Goal: Feedback & Contribution: Contribute content

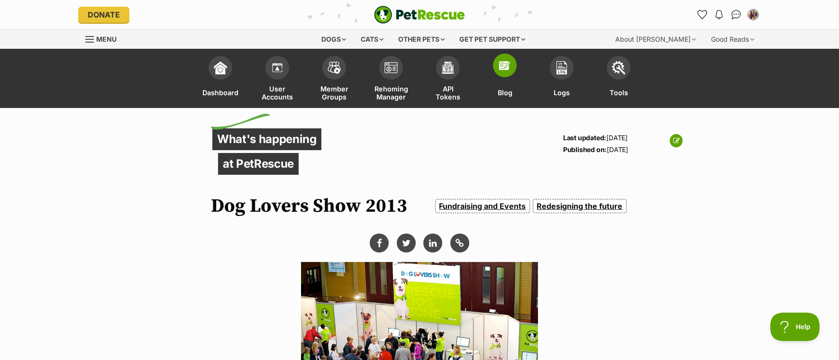
click at [492, 94] on link "Blog" at bounding box center [504, 79] width 57 height 57
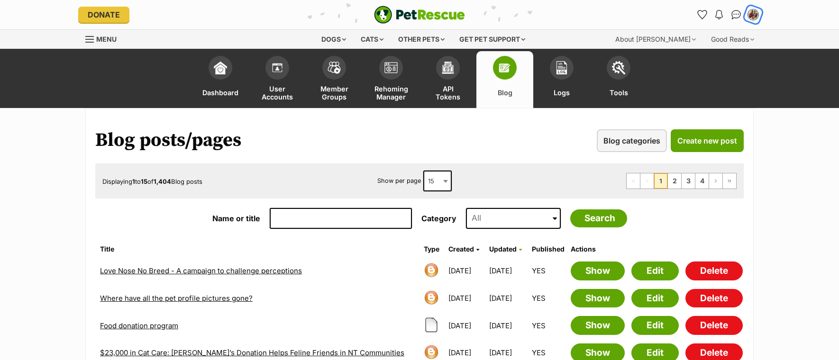
click at [752, 11] on img "My account" at bounding box center [753, 15] width 12 height 12
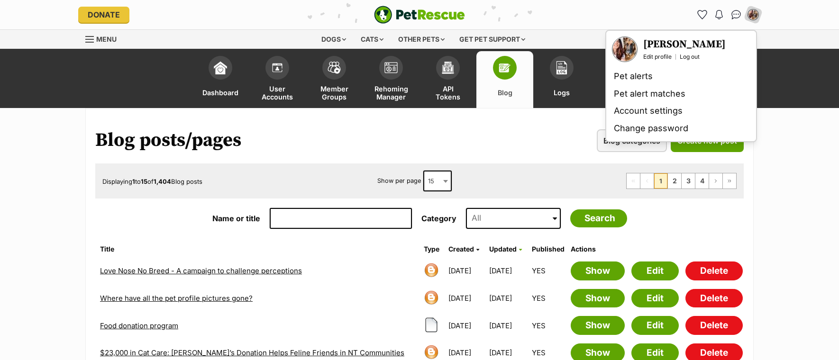
click at [676, 57] on div "Edit profile Log out" at bounding box center [684, 57] width 82 height 8
click at [690, 57] on link "Log out" at bounding box center [690, 57] width 20 height 8
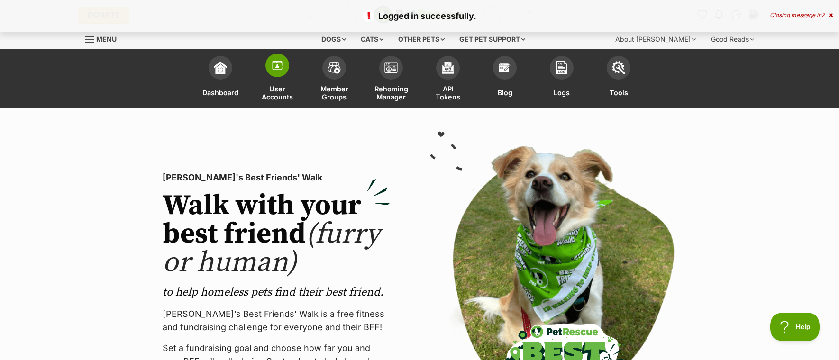
click at [276, 66] on img at bounding box center [277, 65] width 13 height 13
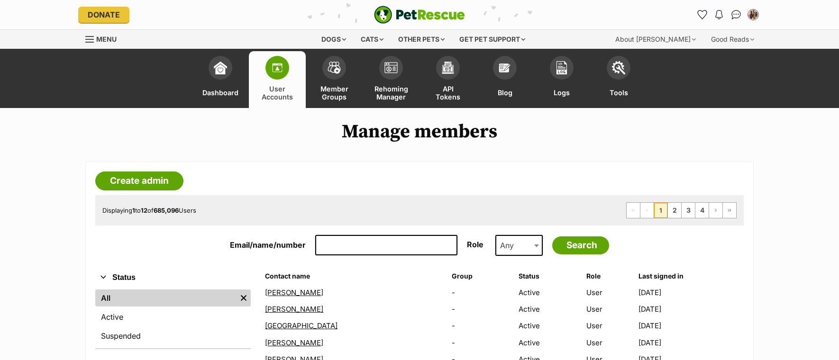
click at [326, 246] on input "Email/name/number" at bounding box center [386, 245] width 142 height 21
type input "akane"
click at [552, 237] on input "Search" at bounding box center [580, 246] width 57 height 18
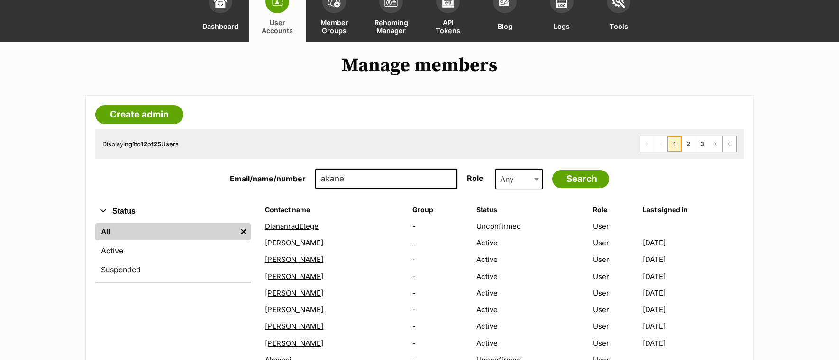
scroll to position [194, 0]
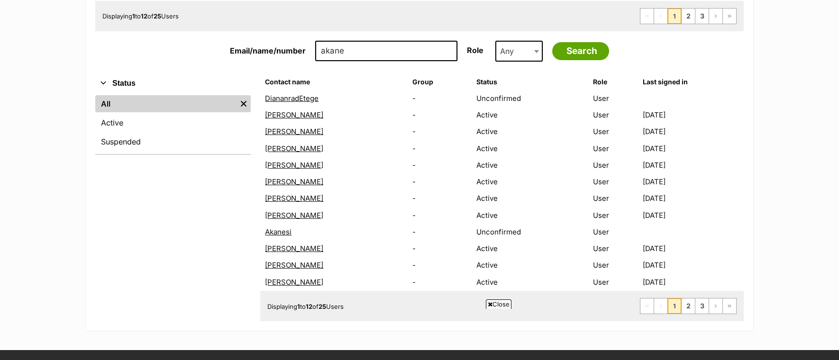
click at [347, 43] on input "akane" at bounding box center [386, 51] width 142 height 21
type input "[PERSON_NAME]"
click at [552, 42] on input "Search" at bounding box center [580, 51] width 57 height 18
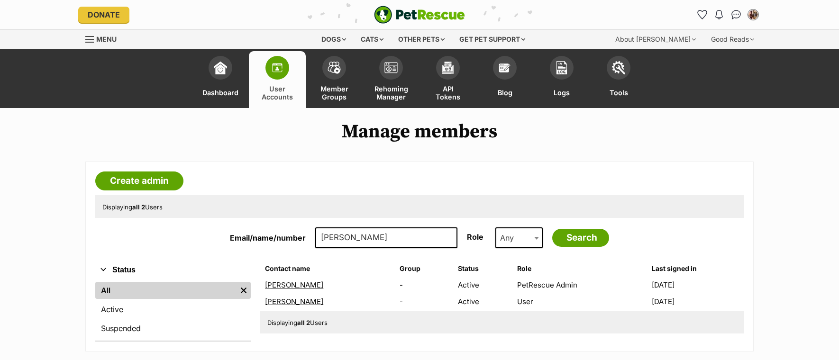
click at [301, 285] on link "Laura Sunley" at bounding box center [294, 285] width 58 height 9
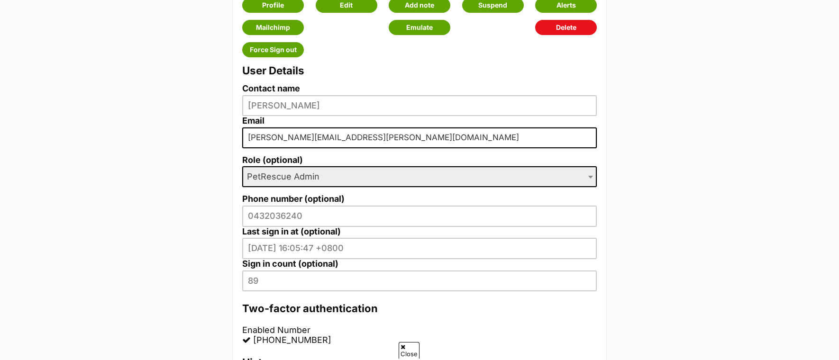
scroll to position [234, 0]
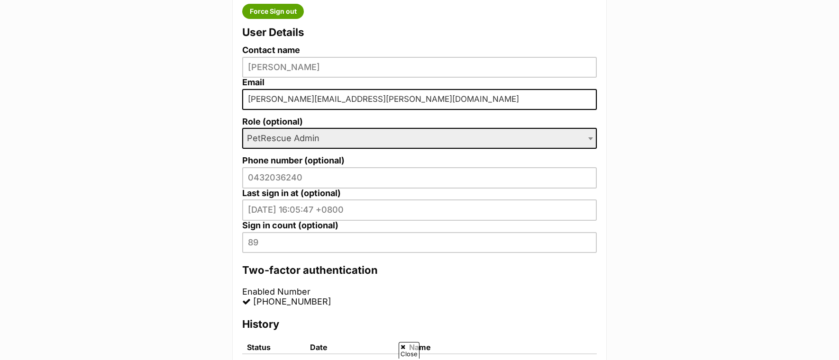
click at [331, 140] on span "PetRescue Admin" at bounding box center [419, 138] width 355 height 21
click at [358, 136] on span "PetRescue Admin" at bounding box center [419, 138] width 355 height 21
click at [584, 139] on span "PetRescue Admin" at bounding box center [419, 138] width 355 height 21
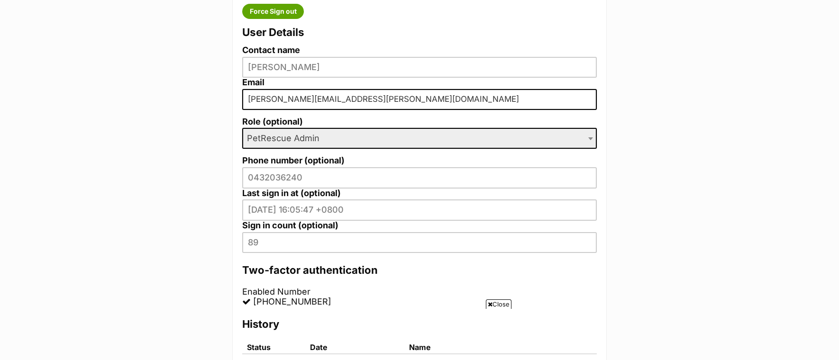
click at [584, 139] on span "PetRescue Admin" at bounding box center [419, 138] width 355 height 21
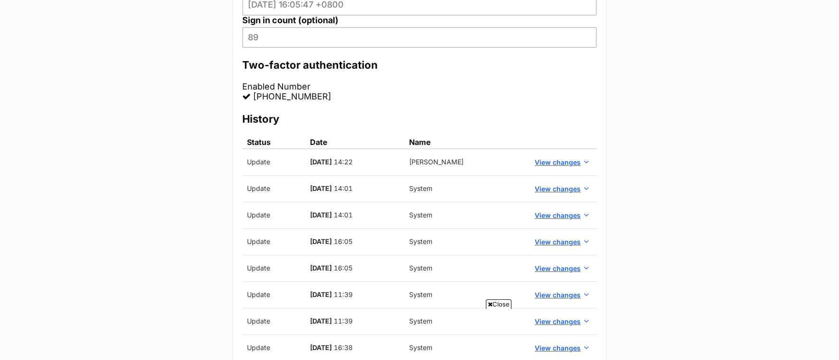
scroll to position [0, 0]
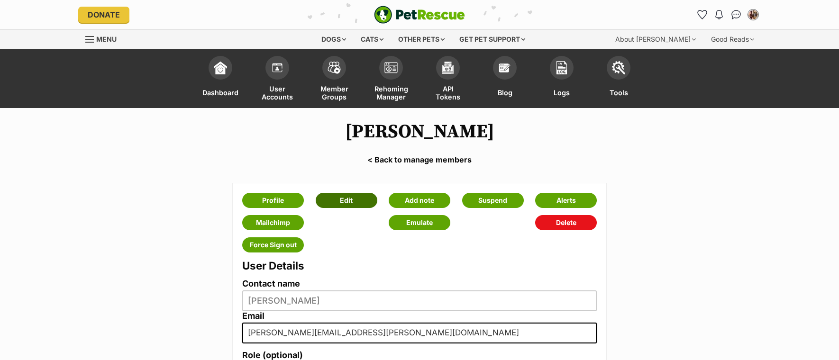
click at [336, 200] on link "Edit" at bounding box center [347, 200] width 62 height 15
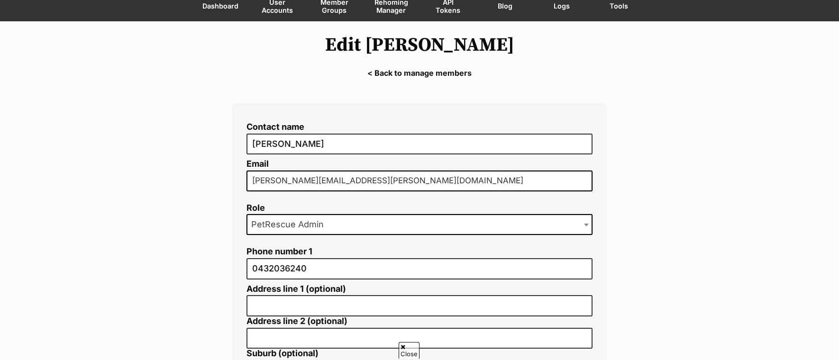
scroll to position [93, 0]
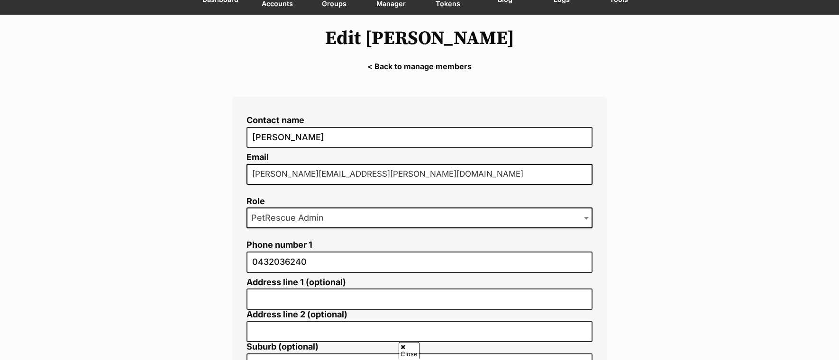
click at [390, 219] on span "PetRescue Admin" at bounding box center [420, 218] width 346 height 21
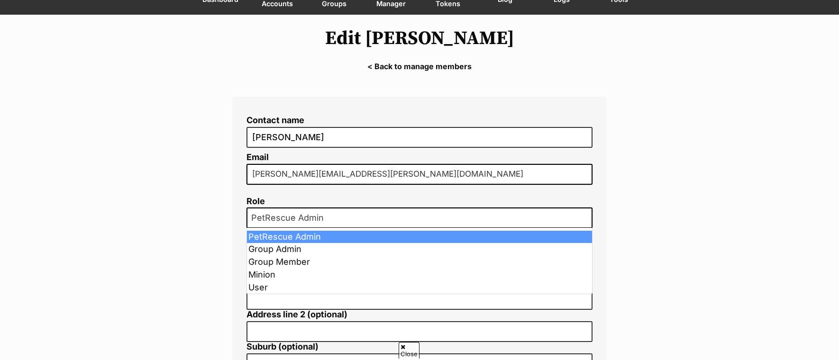
scroll to position [0, 0]
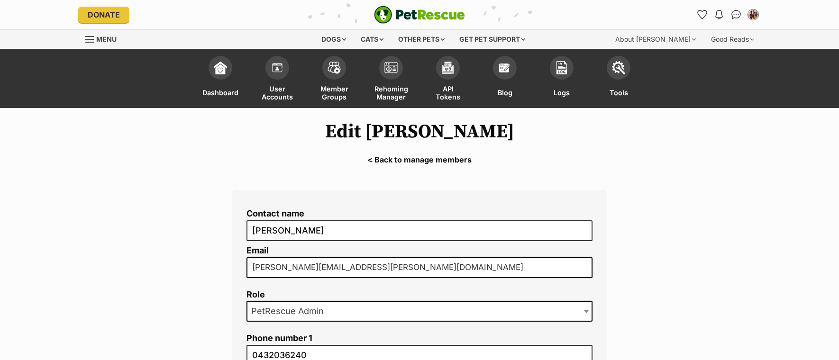
click at [427, 161] on link "< Back to manage members" at bounding box center [419, 159] width 839 height 9
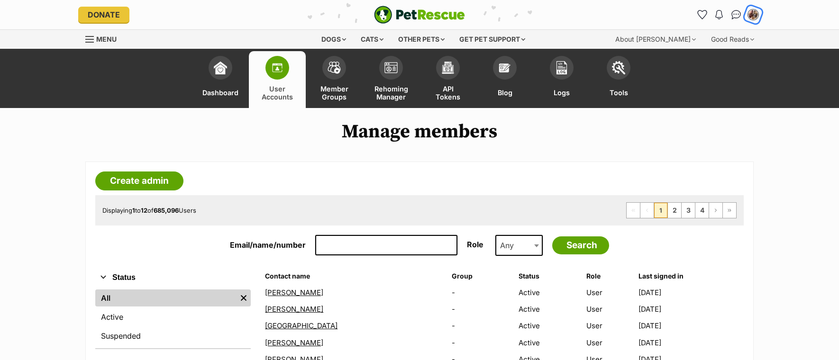
click at [750, 10] on img "My account" at bounding box center [753, 15] width 12 height 12
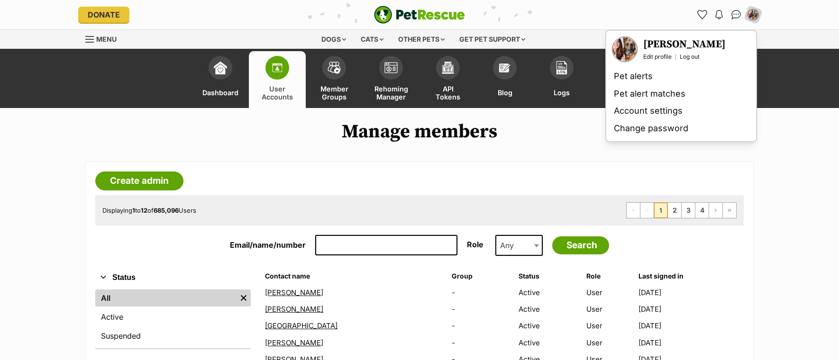
click at [793, 169] on main "Manage members Create admin Displaying 1 to 12 of 685,096 Users First Page Prev…" at bounding box center [419, 326] width 839 height 437
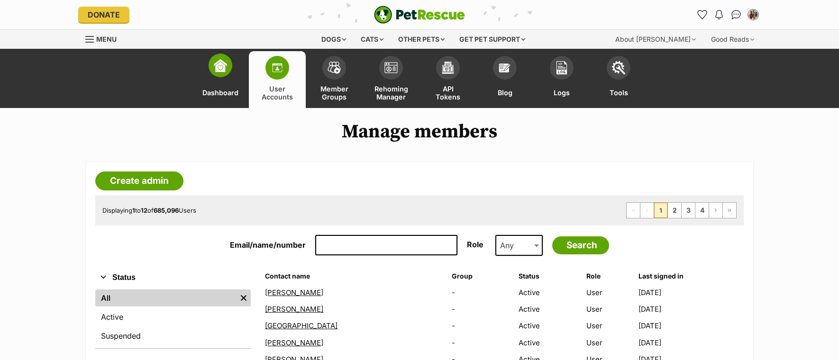
click at [219, 77] on span at bounding box center [221, 66] width 24 height 24
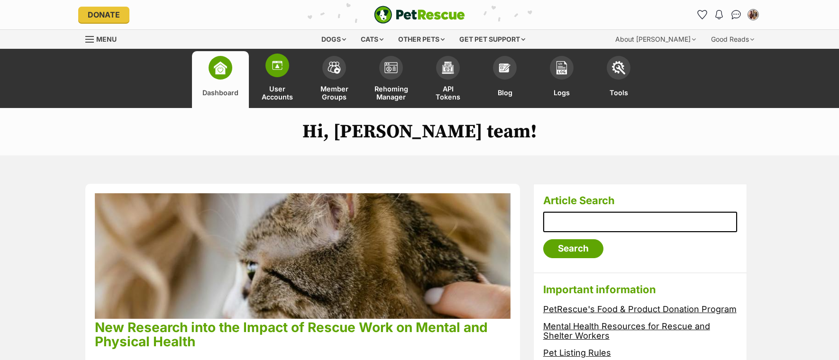
click at [280, 78] on link "User Accounts" at bounding box center [277, 79] width 57 height 57
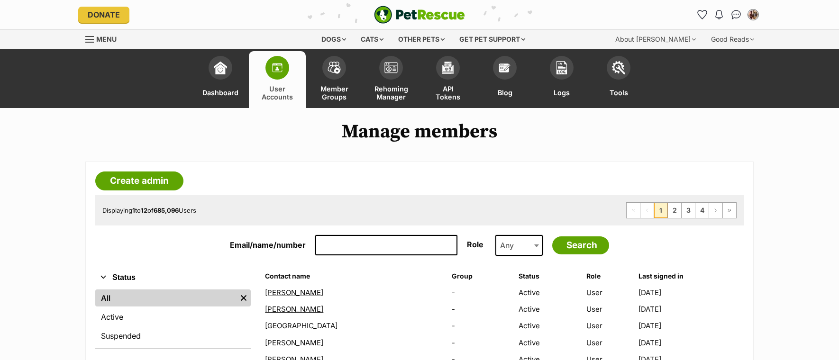
click at [385, 249] on input "Email/name/number" at bounding box center [386, 245] width 142 height 21
click at [139, 184] on link "Create admin" at bounding box center [139, 181] width 88 height 19
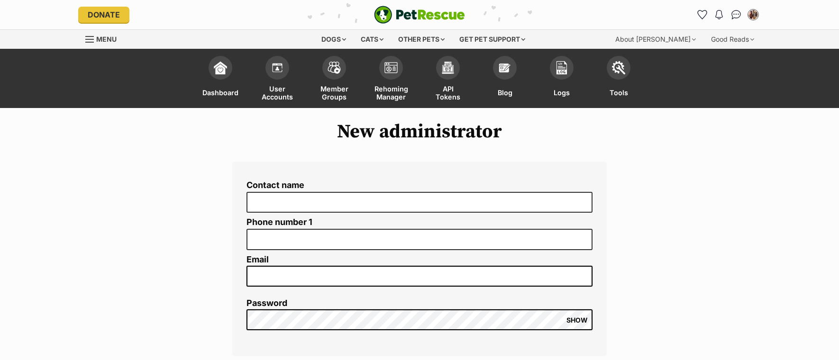
type input "alesha@petrescue.org.au"
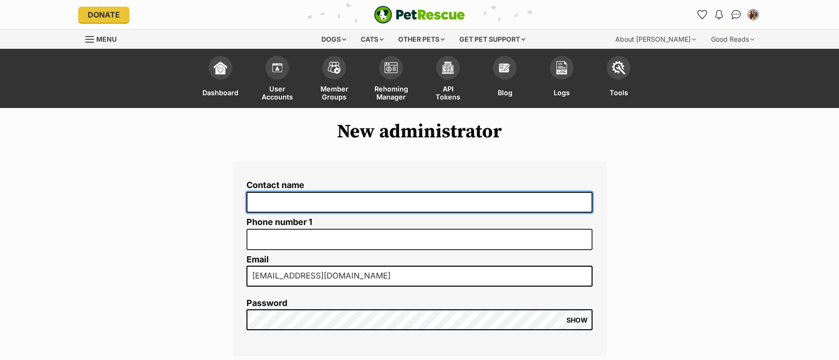
click at [331, 200] on input "Contact name" at bounding box center [420, 202] width 346 height 21
type input "Akane Hatai"
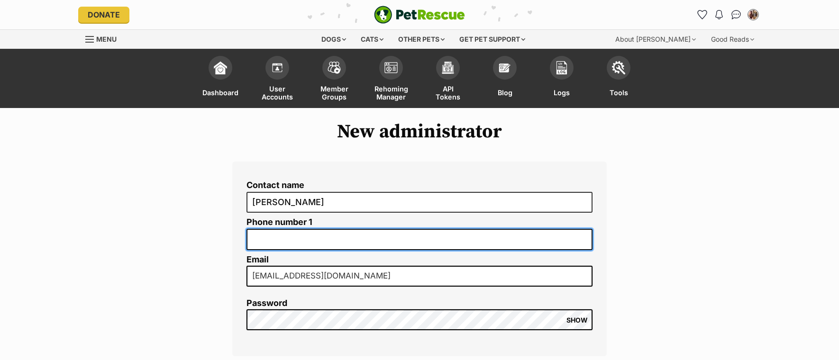
click at [328, 235] on input "Phone number 1" at bounding box center [420, 239] width 346 height 21
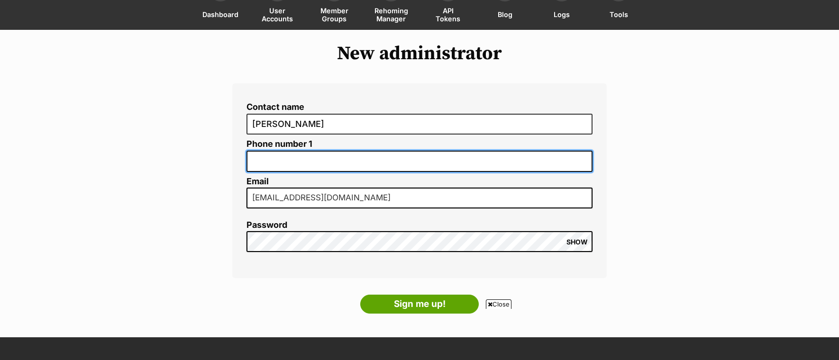
scroll to position [79, 0]
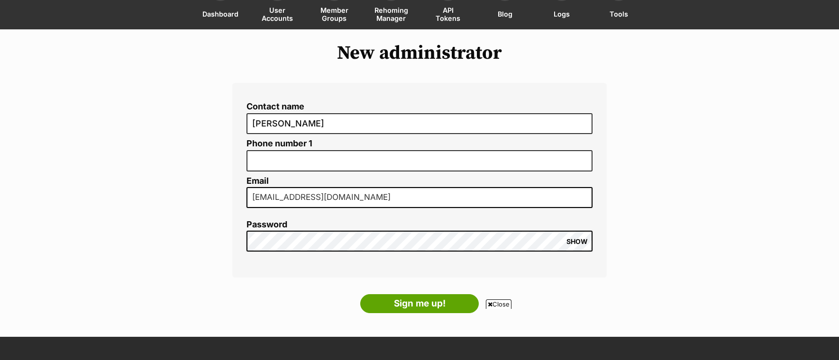
click at [341, 200] on input "alesha@petrescue.org.au" at bounding box center [420, 197] width 346 height 21
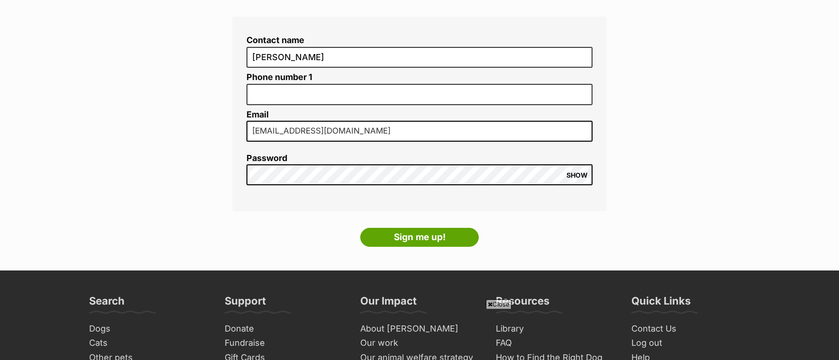
scroll to position [146, 0]
click at [287, 133] on input "alesha@petrescue.org.au" at bounding box center [420, 130] width 346 height 21
drag, startPoint x: 277, startPoint y: 131, endPoint x: 253, endPoint y: 131, distance: 24.2
click at [253, 131] on input "alesha@petrescue.org.au" at bounding box center [420, 130] width 346 height 21
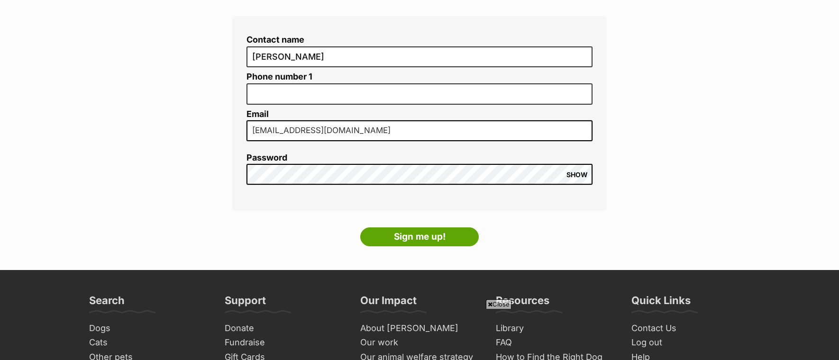
type input "akane@petrescue.org.au"
click at [574, 174] on span "SHOW" at bounding box center [576, 175] width 21 height 8
click at [210, 193] on main "New administrator Contact name Akane Hatai Phone number 1 Email akane@petrescue…" at bounding box center [419, 117] width 839 height 308
click at [440, 240] on input "Sign me up!" at bounding box center [419, 237] width 119 height 19
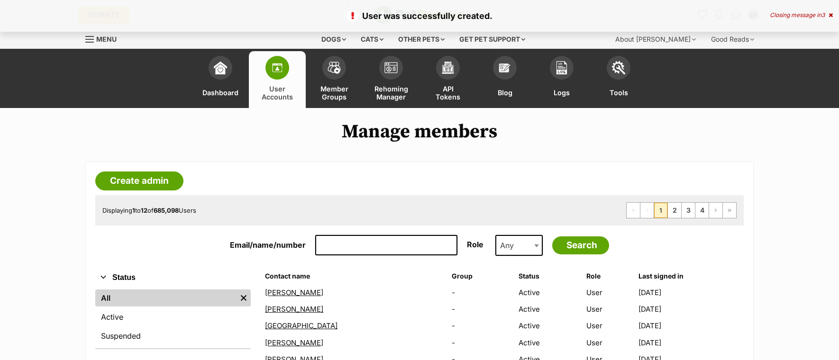
click at [405, 244] on input "Email/name/number" at bounding box center [386, 245] width 142 height 21
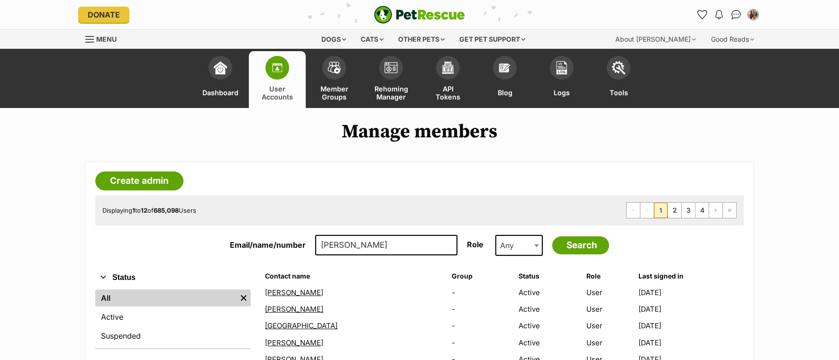
type input "[PERSON_NAME]"
click at [552, 237] on input "Search" at bounding box center [580, 246] width 57 height 18
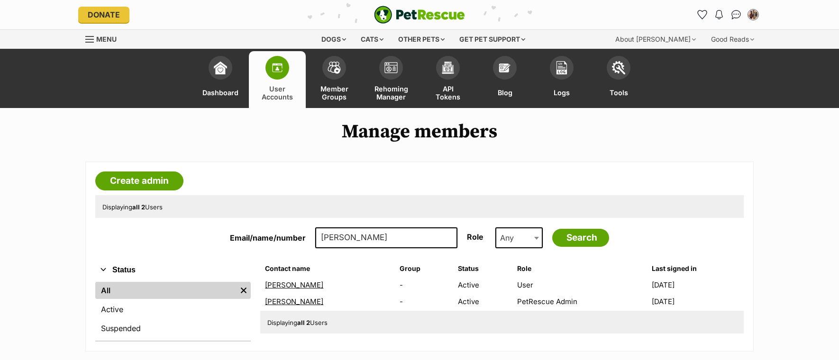
click at [296, 286] on link "[PERSON_NAME]" at bounding box center [294, 285] width 58 height 9
click at [283, 300] on link "Akane Hatai" at bounding box center [294, 301] width 58 height 9
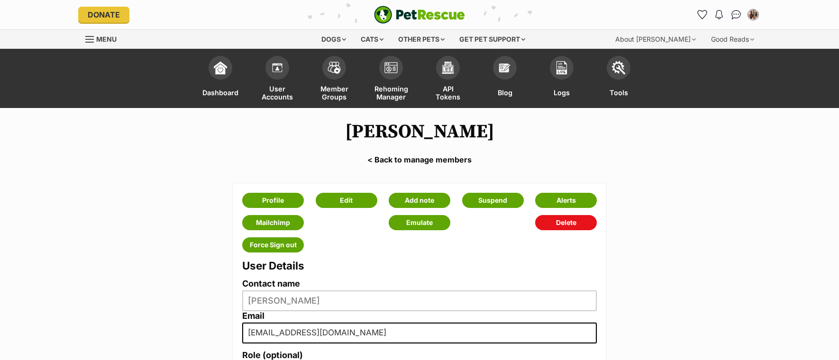
click at [325, 137] on h1 "[PERSON_NAME]" at bounding box center [419, 132] width 839 height 22
click at [281, 67] on img at bounding box center [277, 65] width 13 height 13
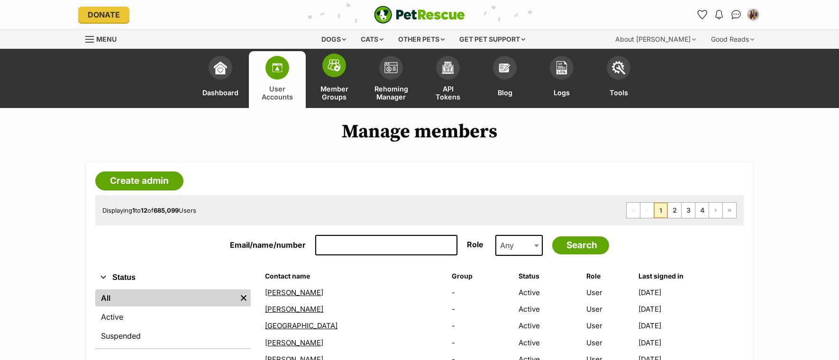
click at [340, 74] on span at bounding box center [334, 66] width 24 height 24
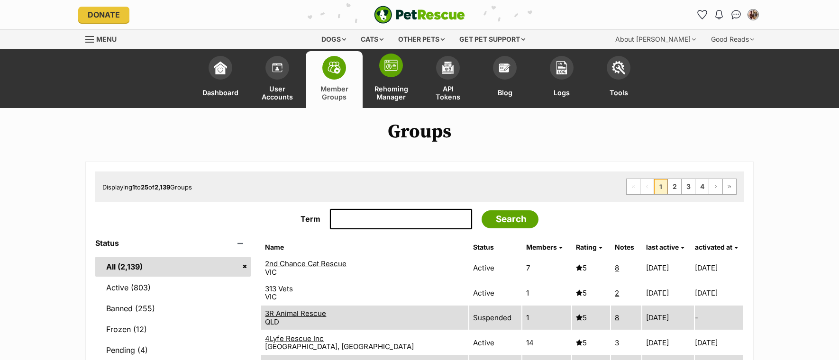
click at [394, 79] on link "Rehoming Manager" at bounding box center [391, 79] width 57 height 57
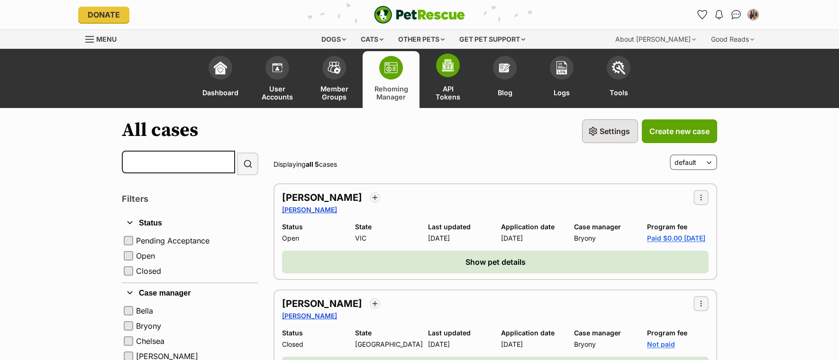
click at [457, 92] on span "API Tokens" at bounding box center [447, 92] width 33 height 17
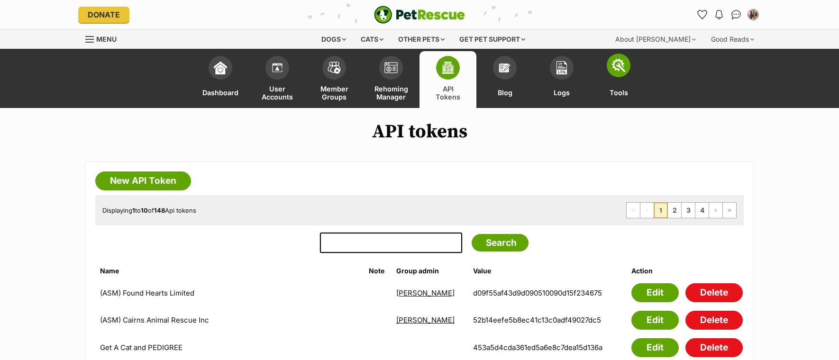
click at [614, 70] on img at bounding box center [618, 65] width 13 height 13
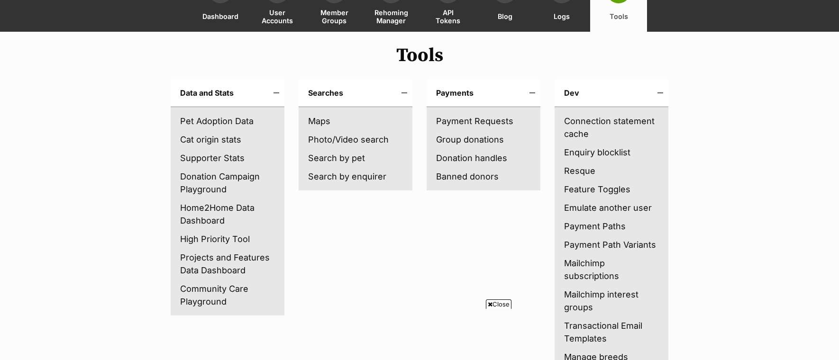
scroll to position [100, 0]
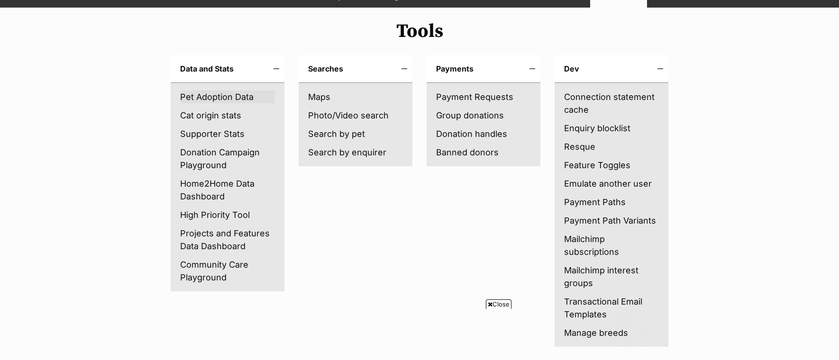
click at [235, 97] on link "Pet Adoption Data" at bounding box center [227, 97] width 95 height 13
click at [215, 158] on link "Donation Campaign Playground" at bounding box center [227, 159] width 95 height 26
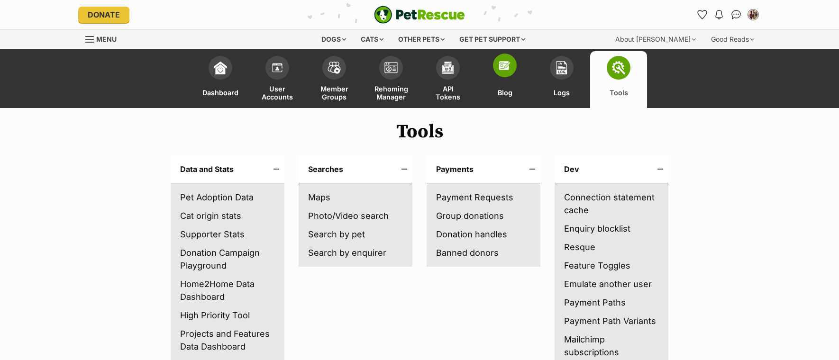
click at [502, 79] on link "Blog" at bounding box center [504, 79] width 57 height 57
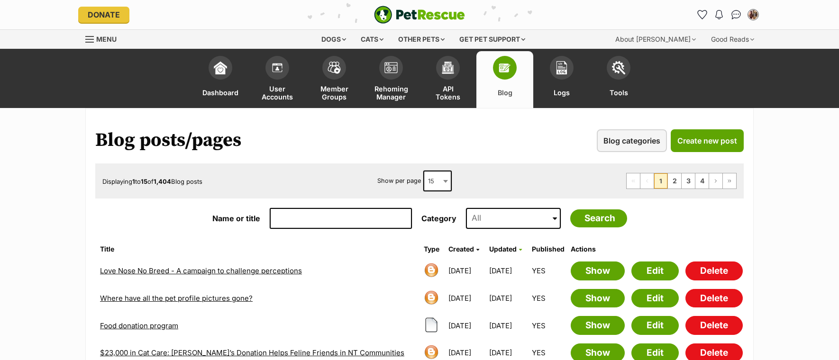
click at [309, 224] on input "Name or title" at bounding box center [341, 218] width 142 height 21
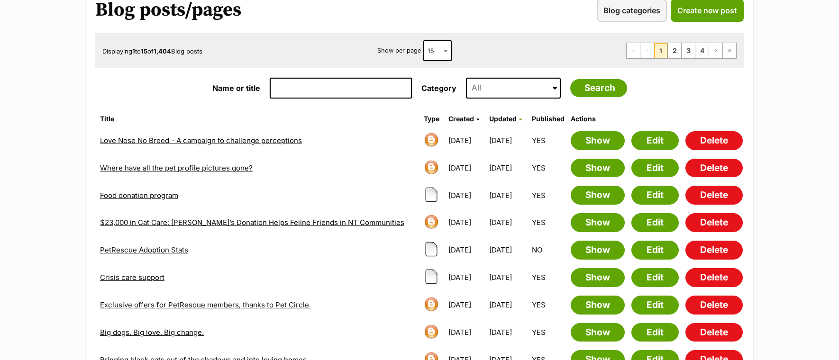
scroll to position [118, 0]
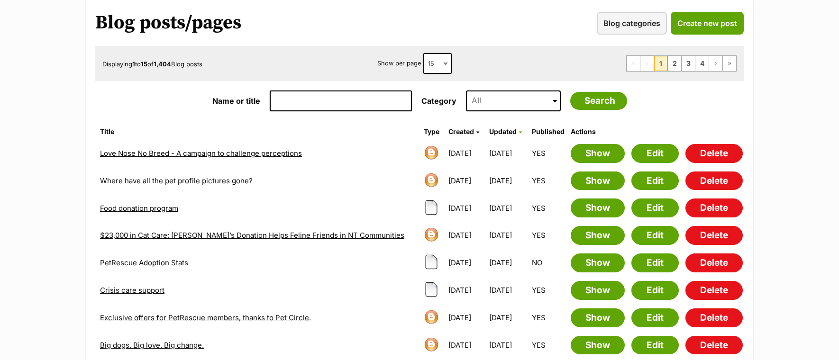
click at [259, 154] on link "Love Nose No Breed - A campaign to challenge perceptions" at bounding box center [201, 153] width 202 height 9
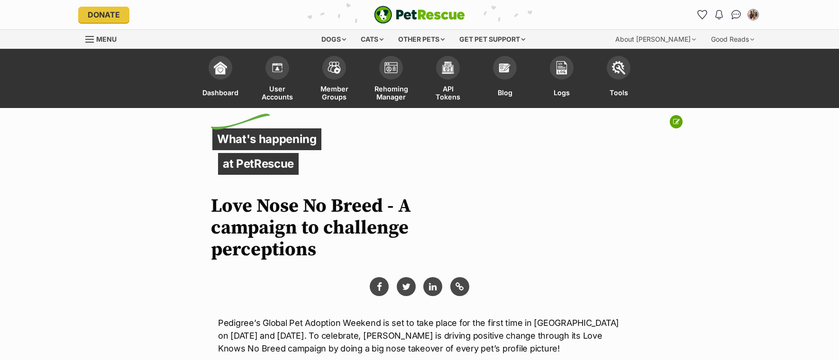
click at [677, 122] on icon at bounding box center [676, 122] width 7 height 7
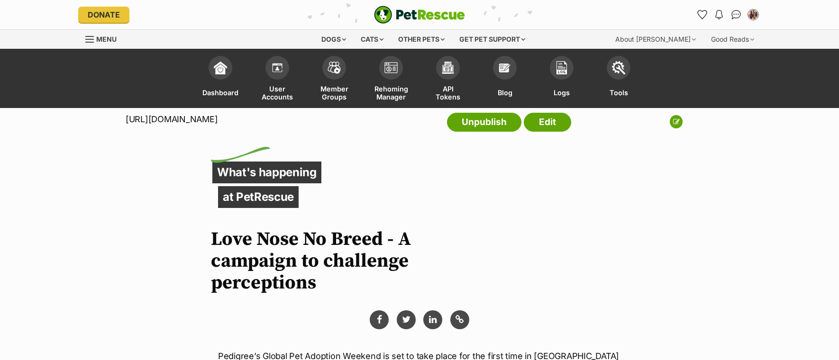
drag, startPoint x: 306, startPoint y: 122, endPoint x: 258, endPoint y: 122, distance: 47.9
click at [218, 122] on p "[URL][DOMAIN_NAME]" at bounding box center [172, 119] width 92 height 13
click at [197, 120] on p "https://www.petrescue.com.au/library/articles/love-nose-no-breed-campaign" at bounding box center [172, 119] width 92 height 13
drag, startPoint x: 236, startPoint y: 120, endPoint x: 305, endPoint y: 121, distance: 68.7
click at [218, 121] on p "https://www.petrescue.com.au/library/articles/love-nose-no-breed-campaign" at bounding box center [172, 119] width 92 height 13
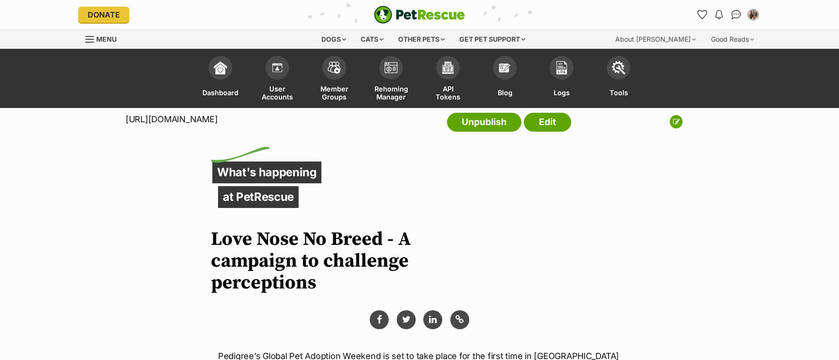
drag, startPoint x: 314, startPoint y: 121, endPoint x: 412, endPoint y: 122, distance: 98.1
click at [218, 122] on p "https://www.petrescue.com.au/library/articles/love-nose-no-breed-campaign" at bounding box center [172, 119] width 92 height 13
click at [218, 118] on p "https://www.petrescue.com.au/library/articles/love-nose-no-breed-campaign" at bounding box center [172, 119] width 92 height 13
drag, startPoint x: 307, startPoint y: 120, endPoint x: 249, endPoint y: 120, distance: 58.3
click at [218, 120] on p "https://www.petrescue.com.au/library/articles/love-nose-no-breed-campaign" at bounding box center [172, 119] width 92 height 13
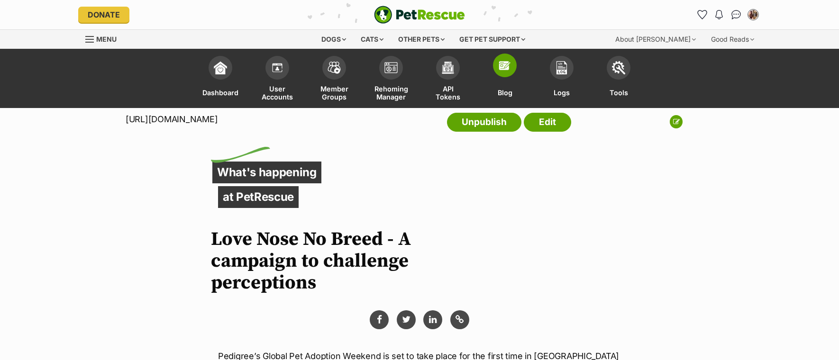
click at [504, 67] on img at bounding box center [504, 65] width 13 height 13
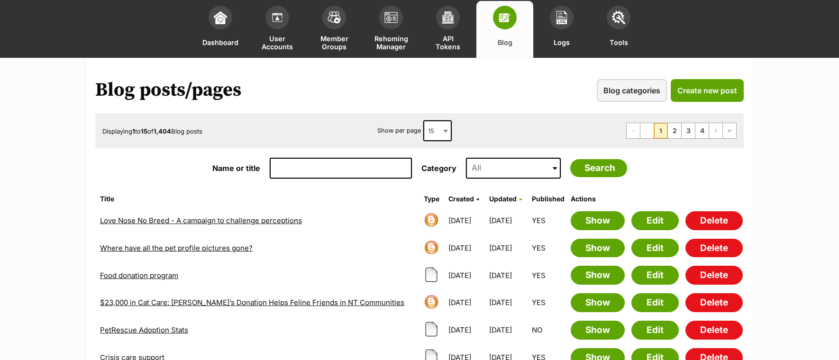
scroll to position [64, 0]
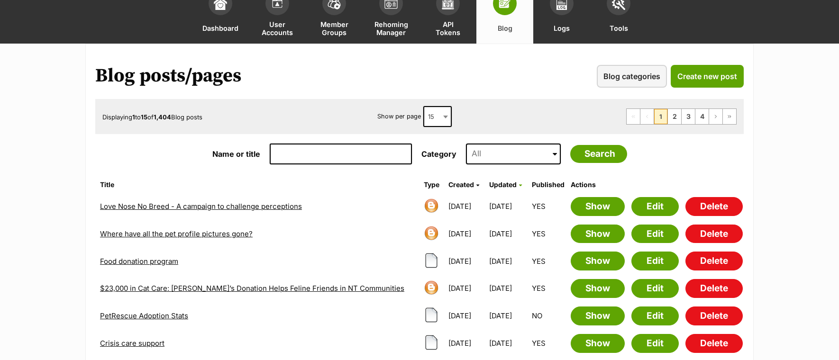
click at [158, 261] on link "Food donation program" at bounding box center [139, 261] width 78 height 9
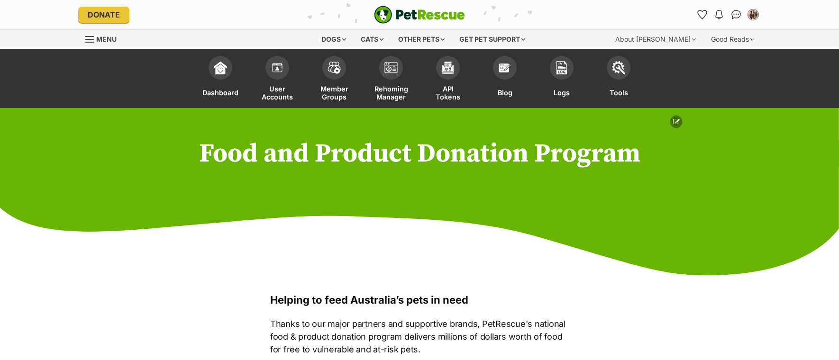
click at [676, 120] on icon at bounding box center [676, 122] width 7 height 7
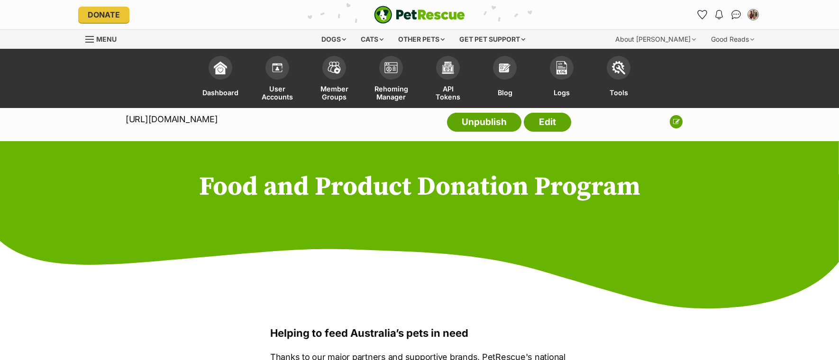
click at [218, 120] on p "https://www.petrescue.com.au/food-donation-program" at bounding box center [172, 119] width 92 height 13
click at [510, 70] on img at bounding box center [504, 65] width 13 height 13
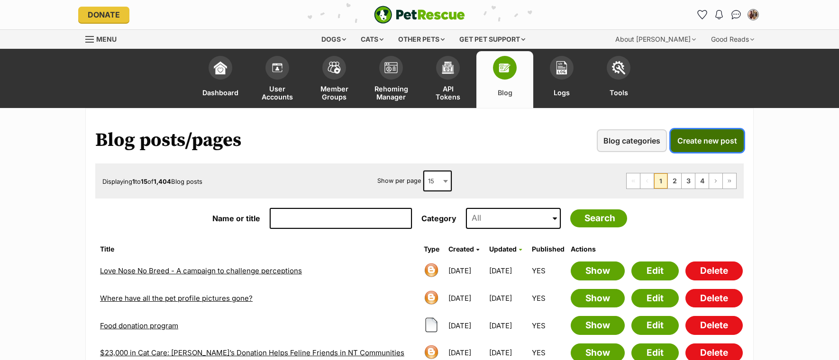
click at [688, 143] on span "Create new post" at bounding box center [707, 140] width 60 height 11
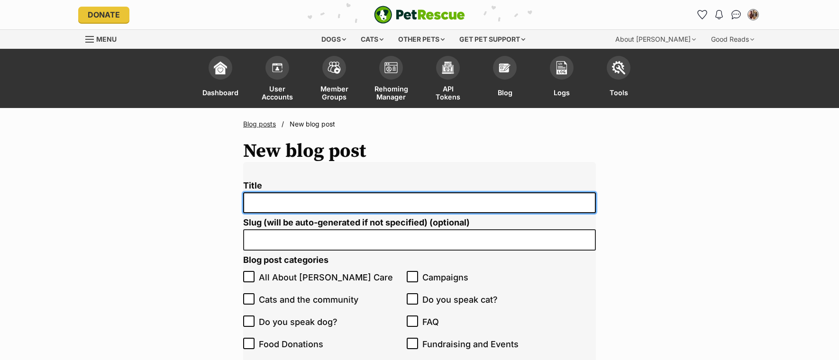
click at [263, 209] on input "Title" at bounding box center [419, 202] width 353 height 21
type input "v"
paste input "Did you know: cats only meow at humans?"
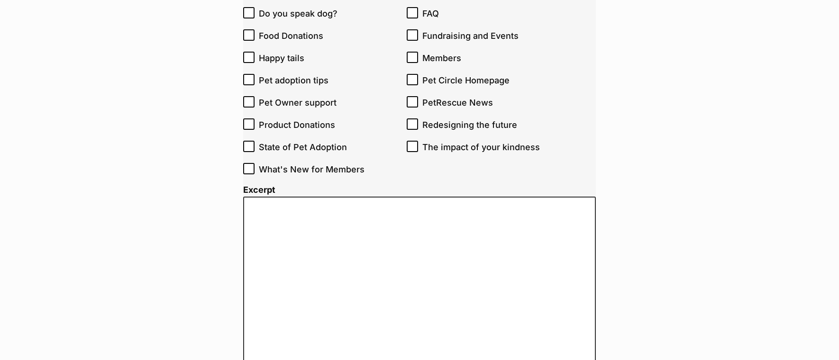
scroll to position [323, 0]
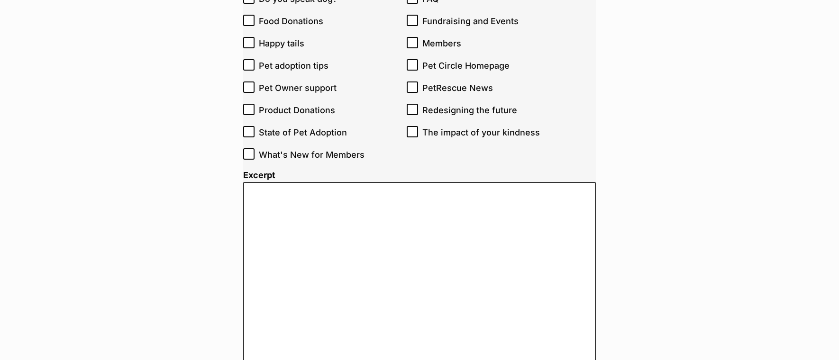
type input "Did you know: cats only meow at humans?"
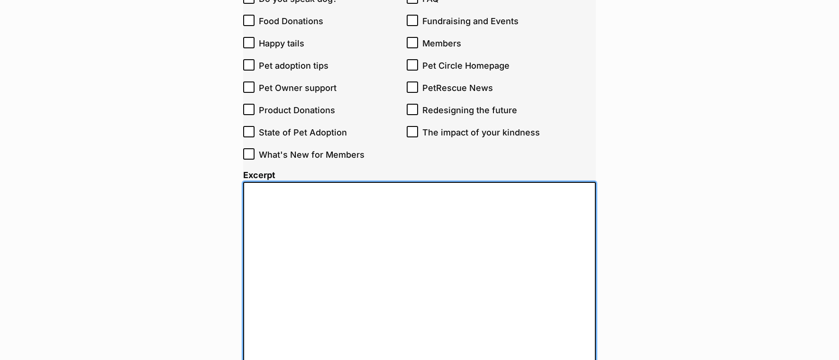
click at [300, 234] on textarea "Excerpt" at bounding box center [419, 286] width 353 height 208
paste textarea "Adult cats save their meows just for us humans. Think of it as their way of lea…"
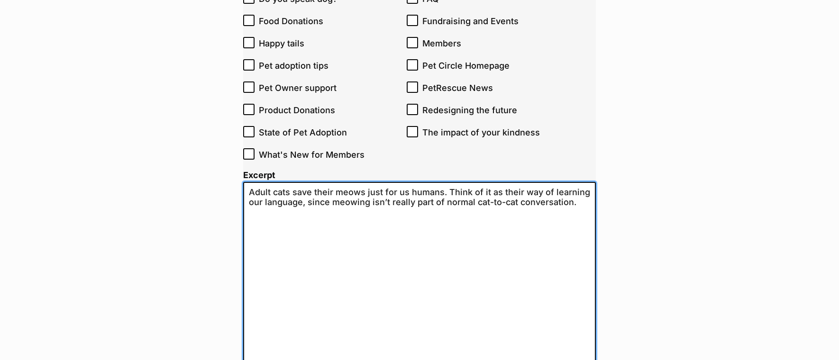
type textarea "Adult cats save their meows just for us humans. Think of it as their way of lea…"
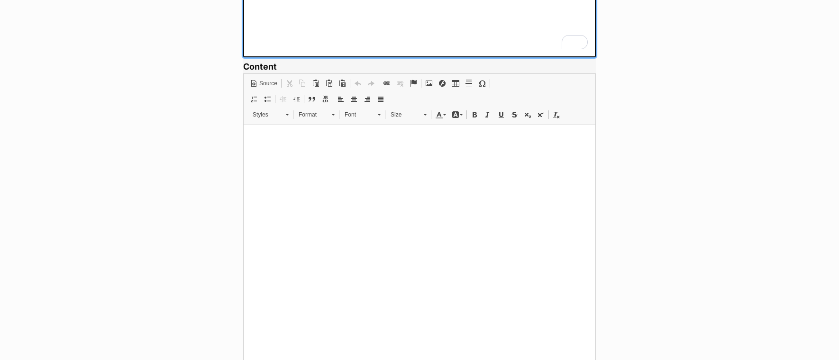
scroll to position [679, 0]
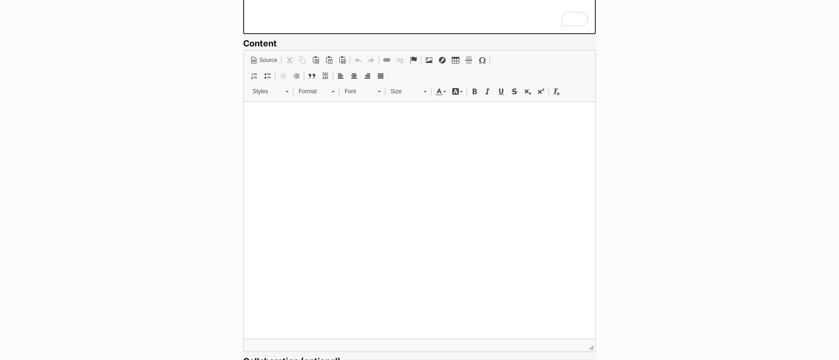
click at [359, 130] on html at bounding box center [420, 115] width 352 height 29
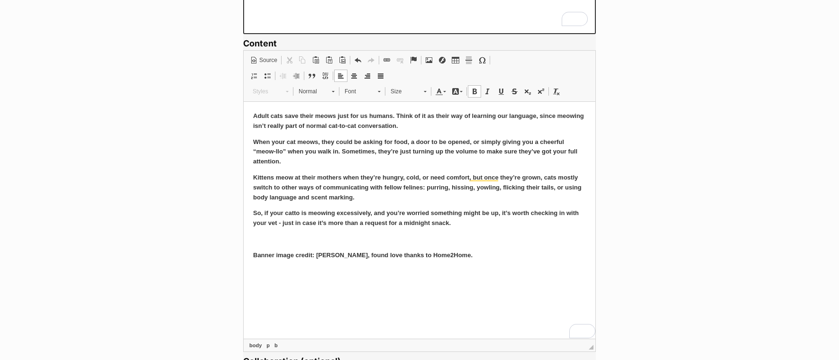
click at [411, 243] on p "To enrich screen reader interactions, please activate Accessibility in Grammarl…" at bounding box center [419, 239] width 333 height 10
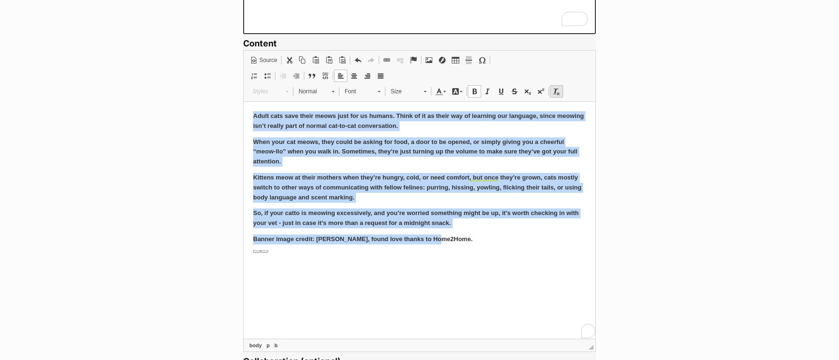
click at [555, 91] on span at bounding box center [557, 92] width 8 height 8
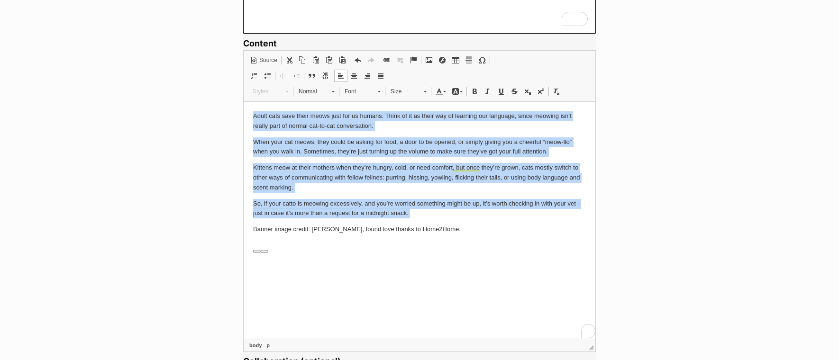
click at [322, 172] on p "Kittens meow at their mothers when they’re hungry, cold, or need comfort, but o…" at bounding box center [419, 177] width 333 height 29
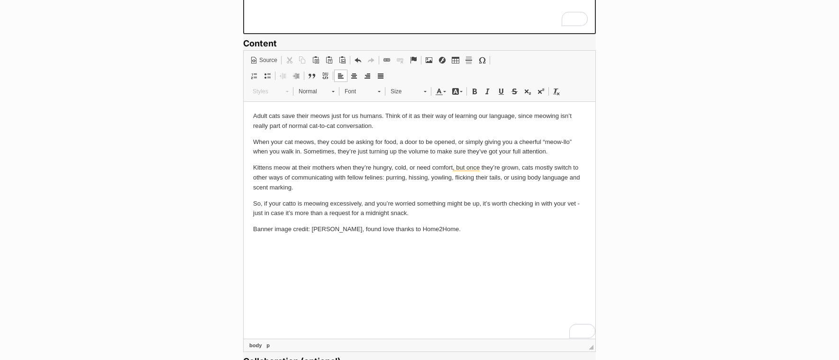
click at [421, 214] on p "So, if your catto is meowing excessively, and you’re worried something might be…" at bounding box center [419, 209] width 333 height 20
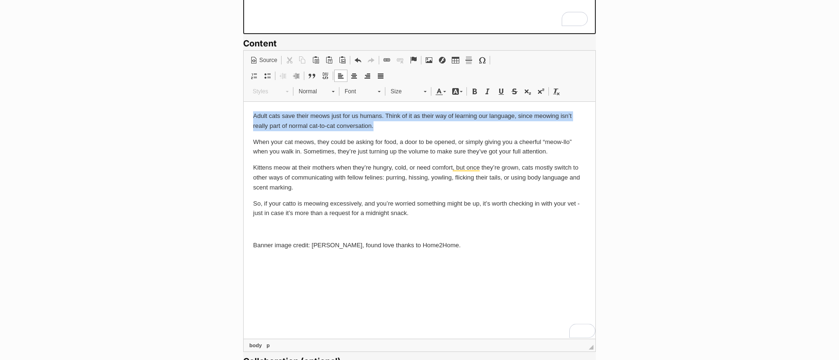
drag, startPoint x: 399, startPoint y: 127, endPoint x: 248, endPoint y: 110, distance: 151.8
click at [248, 110] on html "Adult cats save their meows just for us humans. Think of it as their way of lea…" at bounding box center [420, 180] width 352 height 158
click at [322, 92] on span "Normal" at bounding box center [310, 91] width 33 height 12
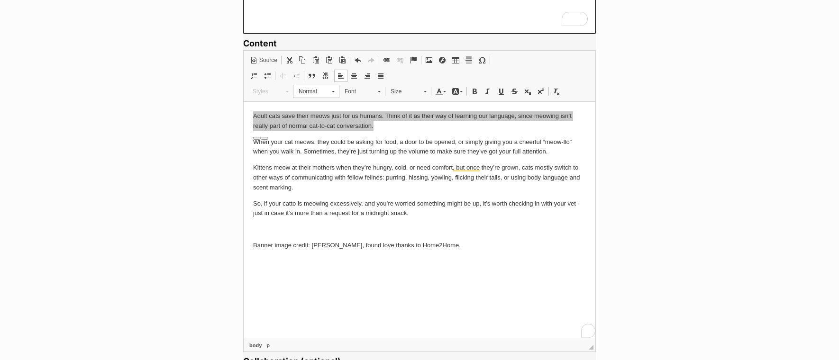
scroll to position [0, 0]
click at [335, 135] on h1 "Heading 1" at bounding box center [328, 132] width 64 height 14
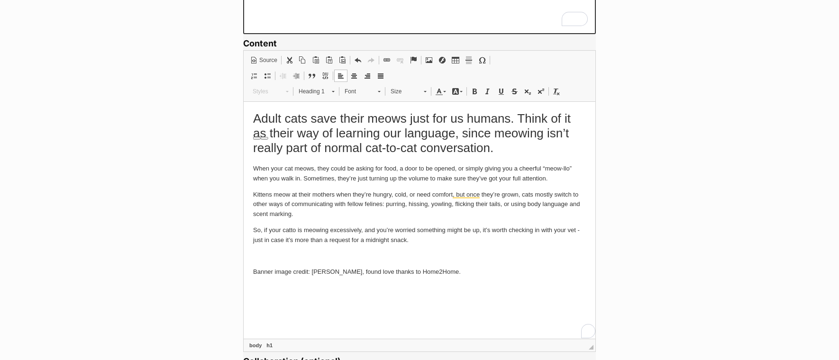
click at [396, 153] on h1 "Adult cats save their meows just for us humans. Think of it as their way of lea…" at bounding box center [419, 133] width 333 height 45
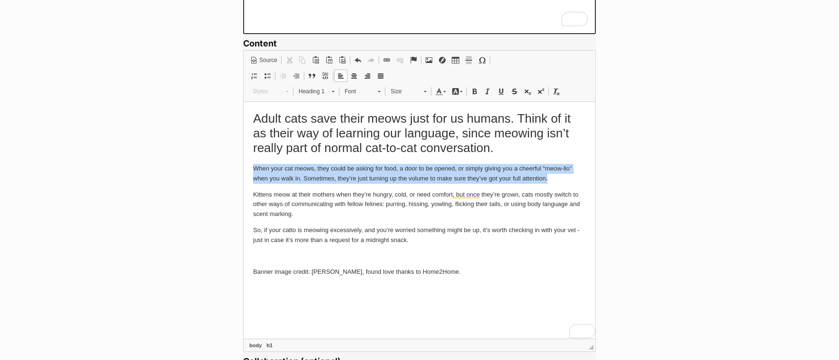
drag, startPoint x: 553, startPoint y: 179, endPoint x: 253, endPoint y: 168, distance: 300.3
click at [253, 168] on p "When your cat meows, they could be asking for food, a door to be opened, or sim…" at bounding box center [419, 174] width 333 height 20
click at [333, 91] on span at bounding box center [333, 91] width 3 height 1
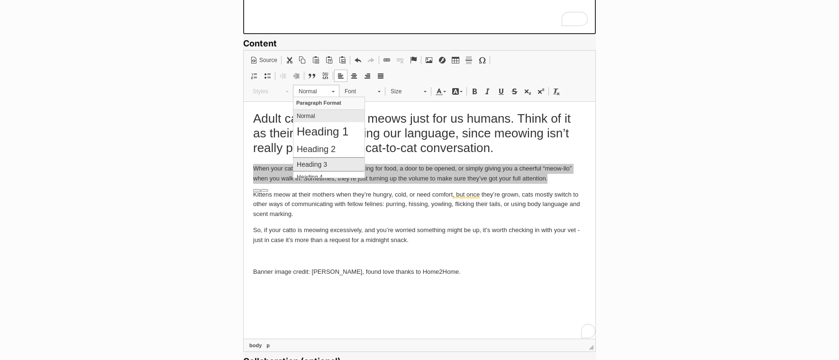
click at [341, 157] on link "Heading 3" at bounding box center [328, 164] width 71 height 14
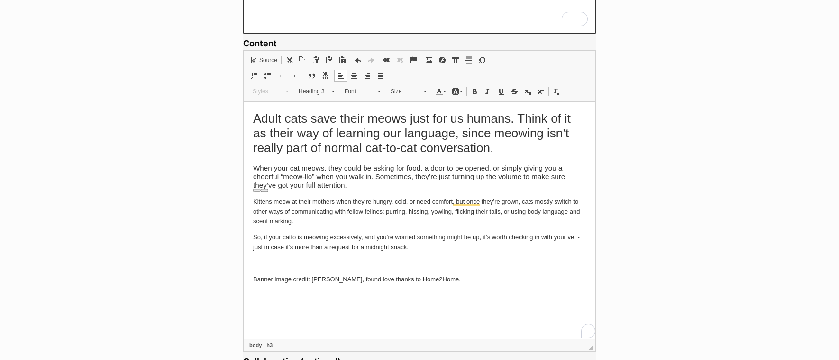
click at [393, 183] on h3 "When your cat meows, they could be asking for food, a door to be opened, or sim…" at bounding box center [419, 177] width 333 height 26
click at [338, 220] on p "Kittens meow at their mothers when they’re hungry, cold, or need comfort, but o…" at bounding box center [419, 211] width 333 height 29
click at [347, 181] on h3 "When your cat meows, they could be asking for food, a door to be opened, or sim…" at bounding box center [419, 177] width 333 height 26
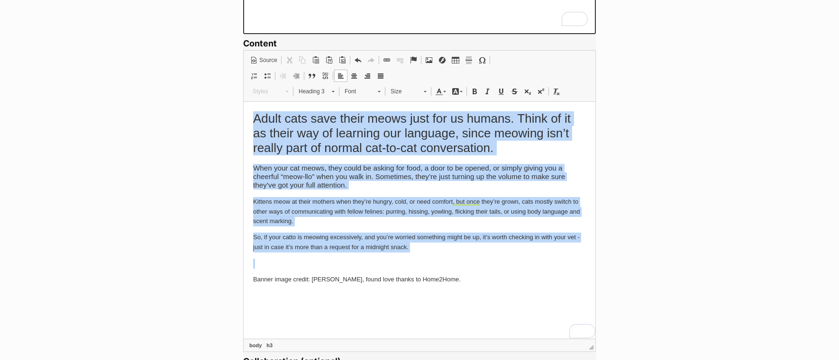
drag, startPoint x: 417, startPoint y: 262, endPoint x: 215, endPoint y: 105, distance: 255.7
click at [244, 105] on html "Adult cats save their meows just for us humans. Think of it as their way of lea…" at bounding box center [420, 197] width 352 height 192
click at [329, 92] on link "Heading 1" at bounding box center [316, 91] width 46 height 13
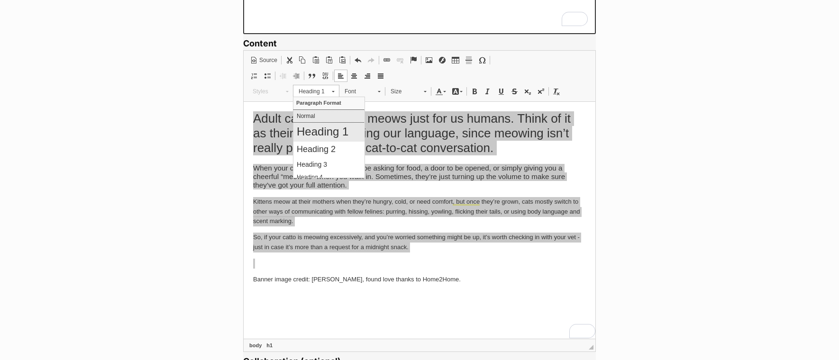
click at [331, 114] on p "Normal" at bounding box center [328, 115] width 64 height 7
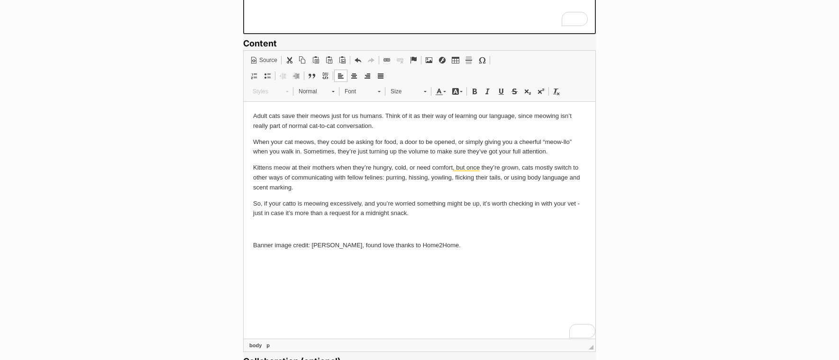
click at [387, 146] on p "When your cat meows, they could be asking for food, a door to be opened, or sim…" at bounding box center [419, 147] width 333 height 20
click at [347, 228] on p "To enrich screen reader interactions, please activate Accessibility in Grammarl…" at bounding box center [419, 229] width 333 height 10
drag, startPoint x: 438, startPoint y: 247, endPoint x: 245, endPoint y: 246, distance: 193.4
click at [245, 246] on html "Adult cats save their meows just for us humans. Think of it as their way of lea…" at bounding box center [420, 180] width 352 height 158
click at [411, 91] on span "Size" at bounding box center [402, 91] width 33 height 12
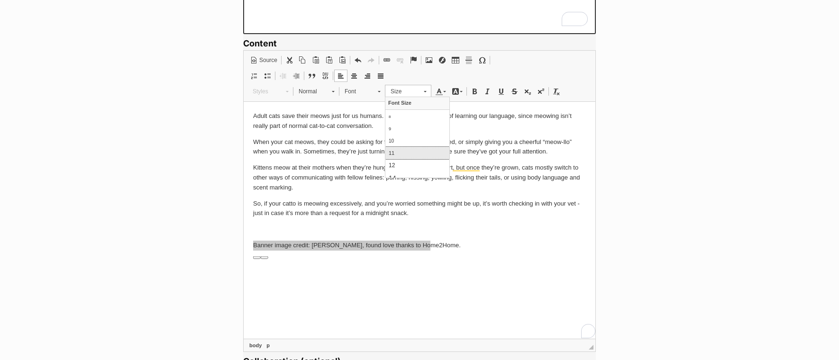
click at [402, 150] on link "11" at bounding box center [417, 152] width 64 height 12
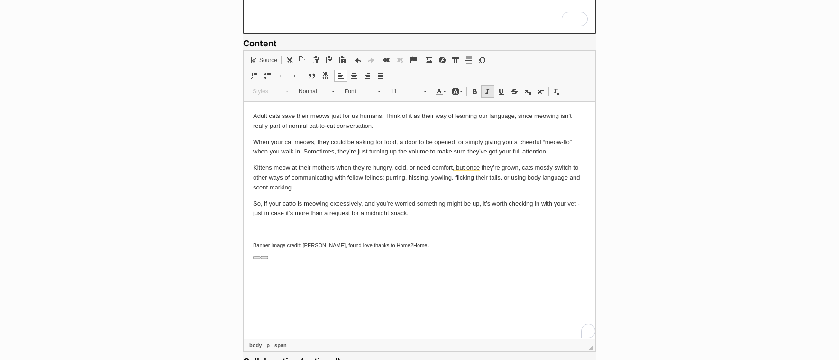
click at [485, 88] on span at bounding box center [488, 92] width 8 height 8
click at [470, 235] on body "Adult cats save their meows just for us humans. Think of it as their way of lea…" at bounding box center [419, 180] width 333 height 139
click at [408, 228] on p "To enrich screen reader interactions, please activate Accessibility in Grammarl…" at bounding box center [419, 229] width 333 height 10
click at [425, 64] on link "Image" at bounding box center [428, 60] width 13 height 12
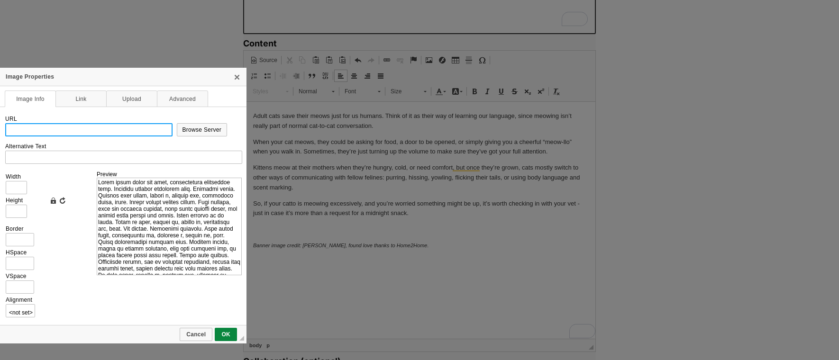
drag, startPoint x: 172, startPoint y: 90, endPoint x: 308, endPoint y: 72, distance: 137.7
click at [218, 79] on div "Image Properties" at bounding box center [123, 77] width 247 height 18
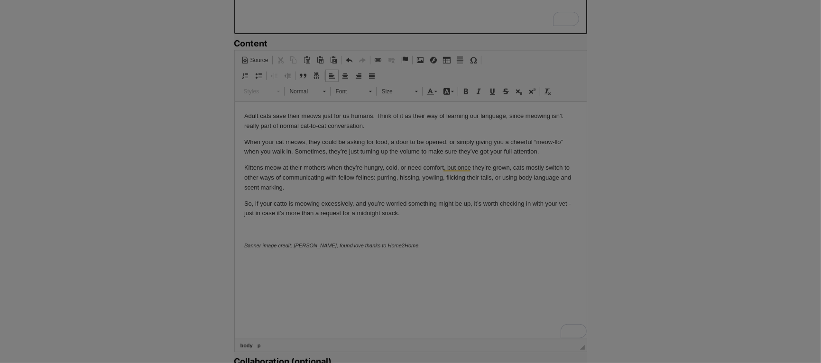
click at [356, 135] on div at bounding box center [410, 181] width 821 height 363
click at [362, 159] on div at bounding box center [410, 181] width 821 height 363
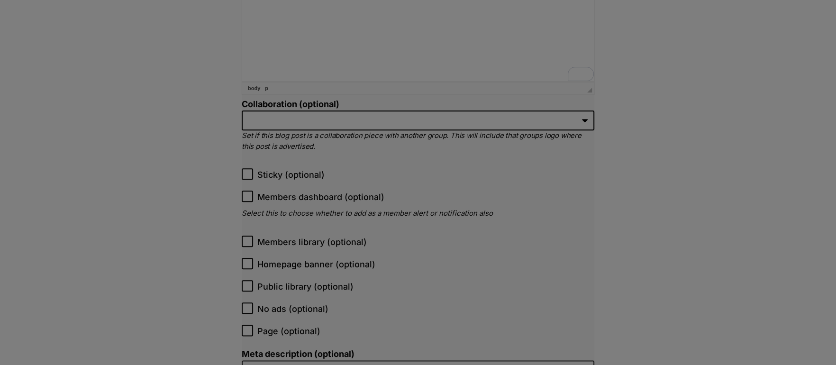
scroll to position [756, 0]
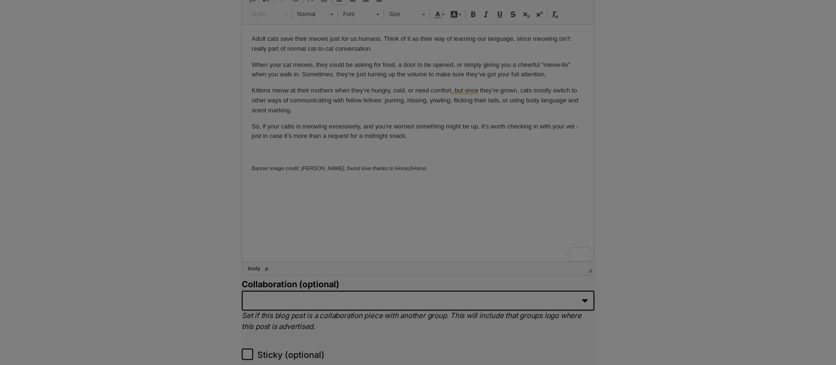
click at [283, 164] on div at bounding box center [418, 182] width 836 height 365
click at [499, 278] on div at bounding box center [418, 182] width 836 height 365
click at [286, 94] on div at bounding box center [418, 182] width 836 height 365
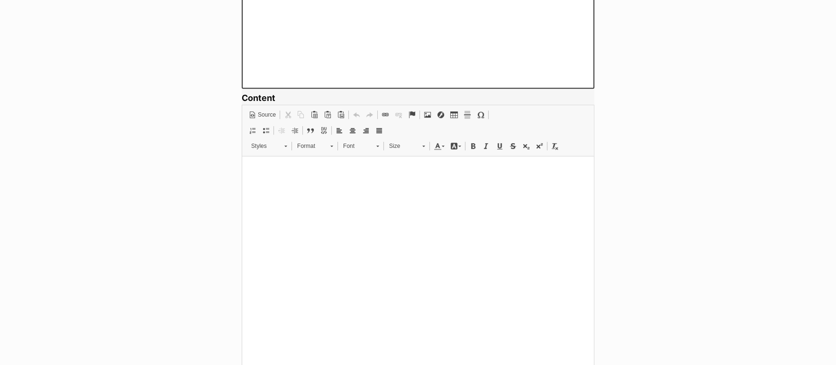
scroll to position [626, 0]
click at [377, 166] on p at bounding box center [418, 169] width 333 height 10
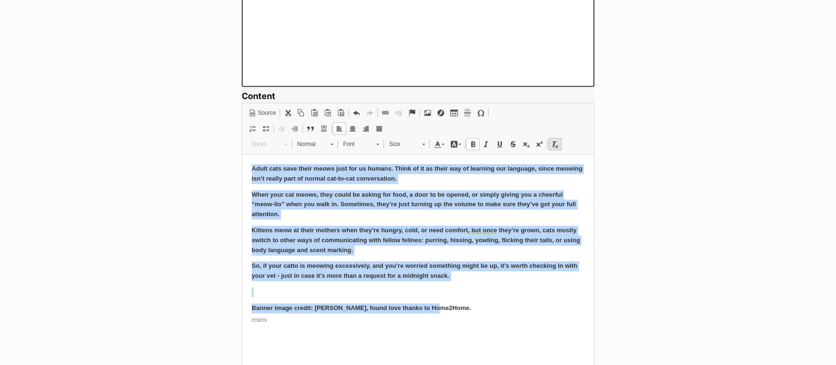
click at [554, 146] on span at bounding box center [555, 144] width 8 height 8
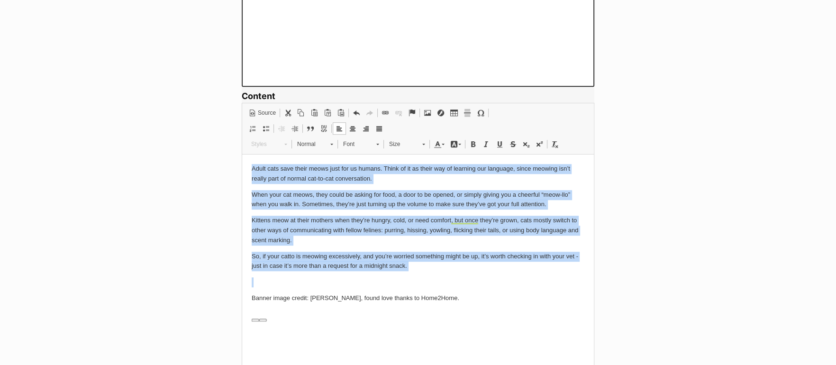
click at [367, 294] on p "Banner image credit: [PERSON_NAME], found love thanks to Home2Home." at bounding box center [418, 298] width 333 height 10
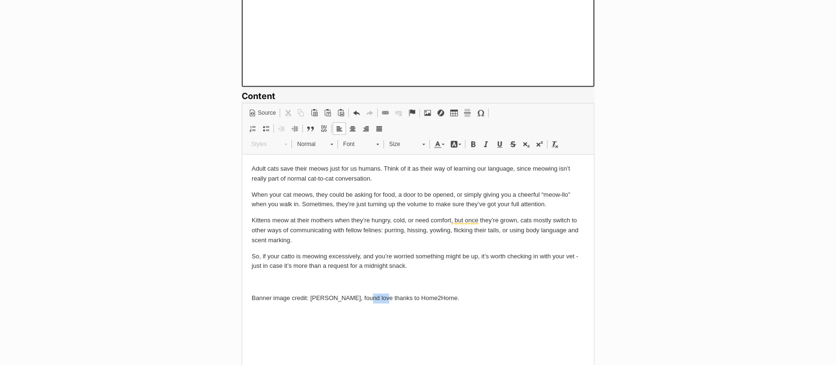
click at [367, 294] on p "Banner image credit: [PERSON_NAME], found love thanks to Home2Home." at bounding box center [418, 298] width 333 height 10
click at [408, 144] on span "Size" at bounding box center [400, 144] width 33 height 12
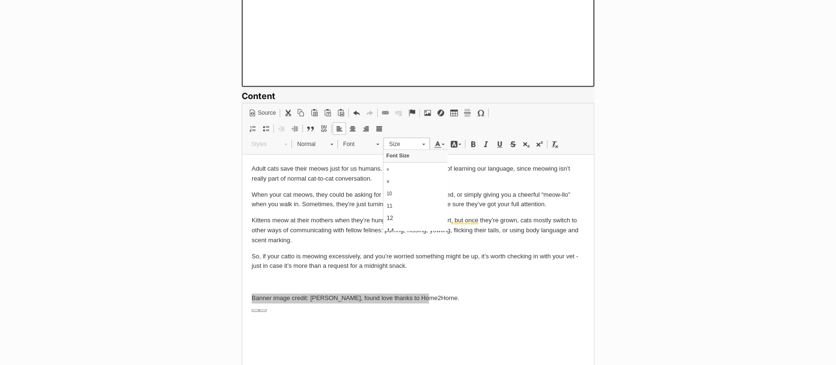
scroll to position [0, 0]
click at [402, 200] on link "11" at bounding box center [416, 205] width 64 height 12
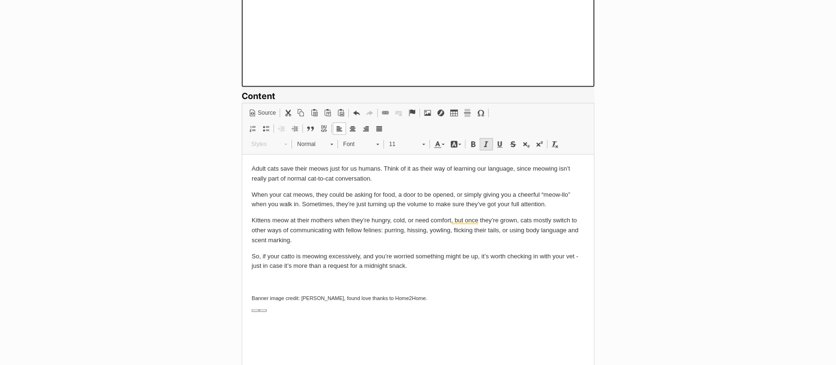
click at [483, 145] on span at bounding box center [487, 144] width 8 height 8
click at [368, 239] on p "Kittens meow at their mothers when they’re hungry, cold, or need comfort, but o…" at bounding box center [418, 229] width 333 height 29
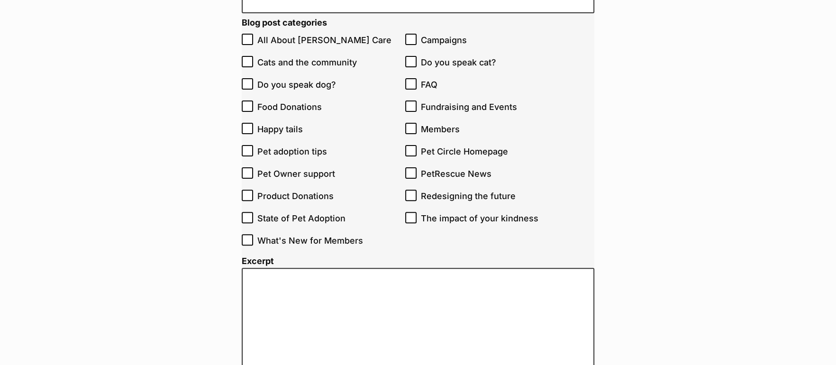
scroll to position [132, 0]
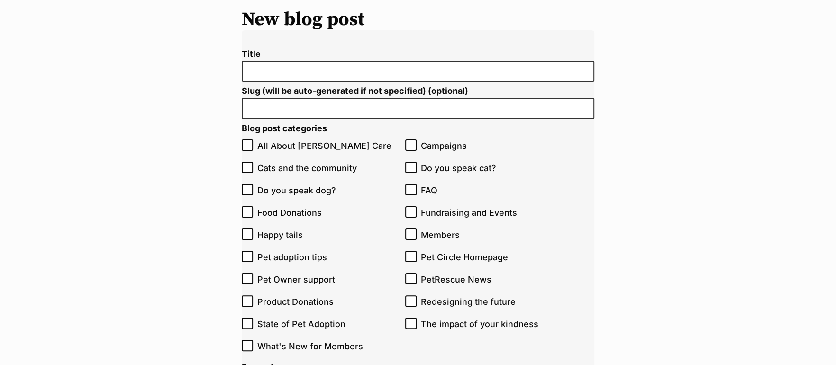
click at [310, 74] on input "Title" at bounding box center [418, 71] width 353 height 21
paste input "Did you know: cats only meow at humans?"
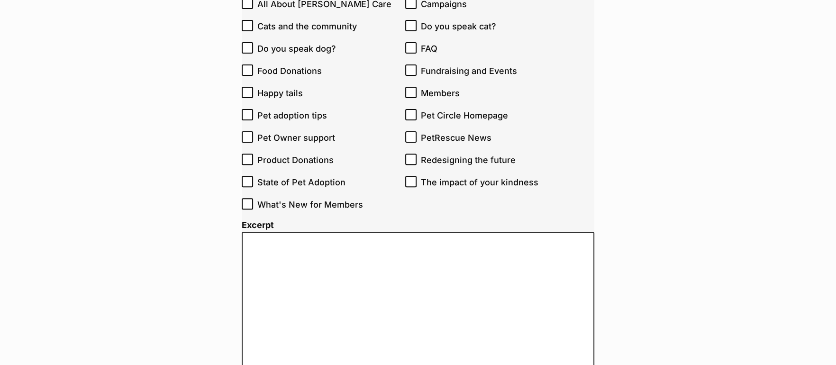
scroll to position [399, 0]
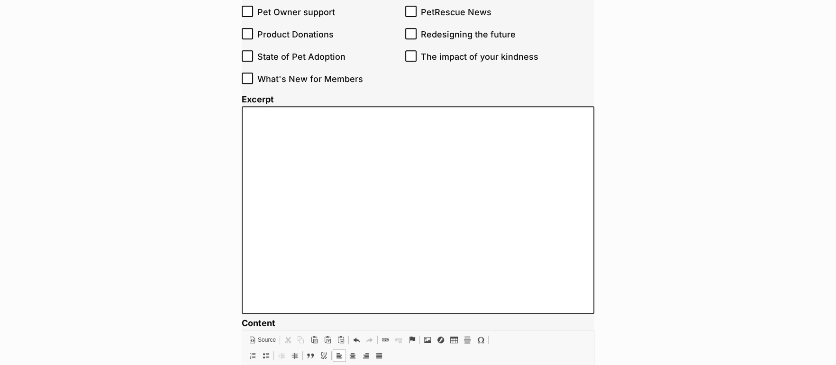
type input "Did you know: cats only meow at humans?"
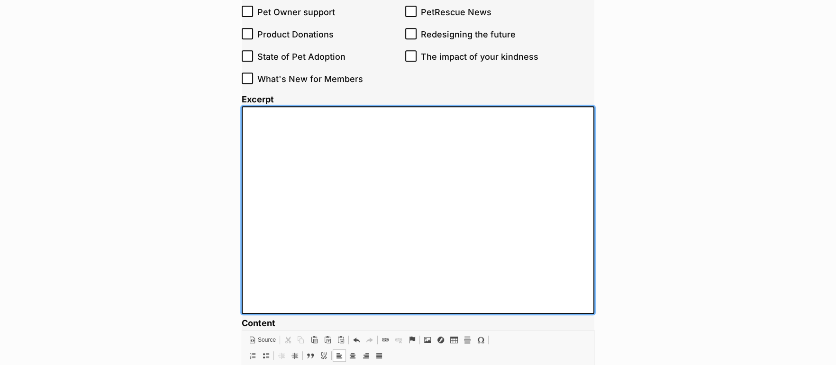
click at [319, 141] on textarea "Excerpt" at bounding box center [418, 210] width 353 height 208
paste textarea "Adult cats save their meows just for us humans. Think of it as their way of lea…"
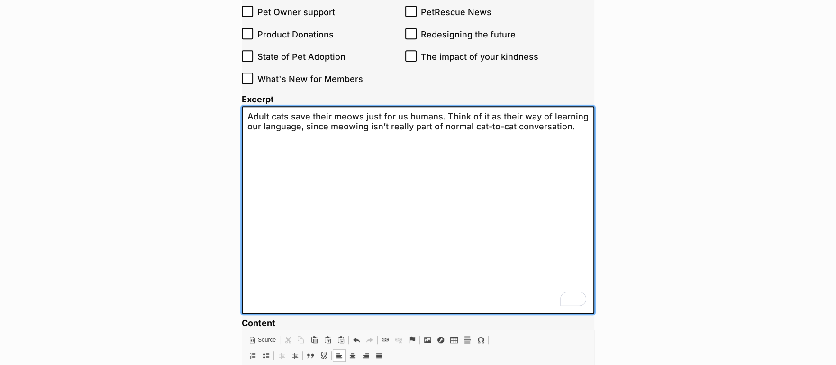
type textarea "Adult cats save their meows just for us humans. Think of it as their way of lea…"
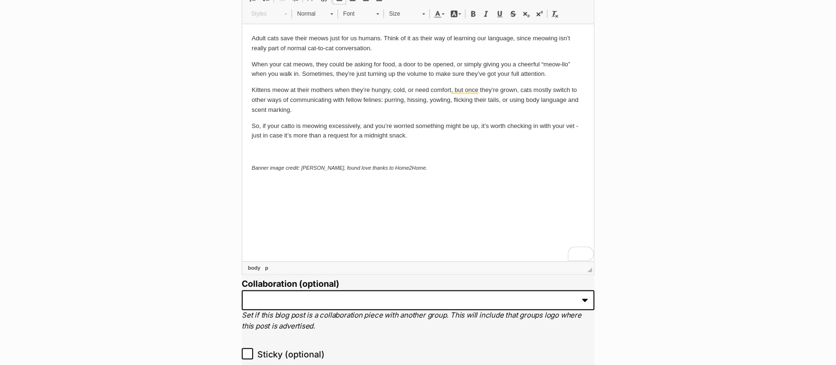
scroll to position [757, 0]
click at [295, 150] on p "To enrich screen reader interactions, please activate Accessibility in Grammarl…" at bounding box center [418, 151] width 333 height 10
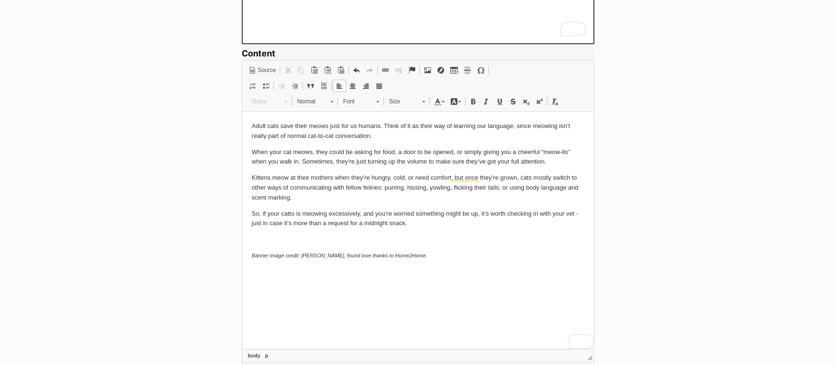
scroll to position [666, 0]
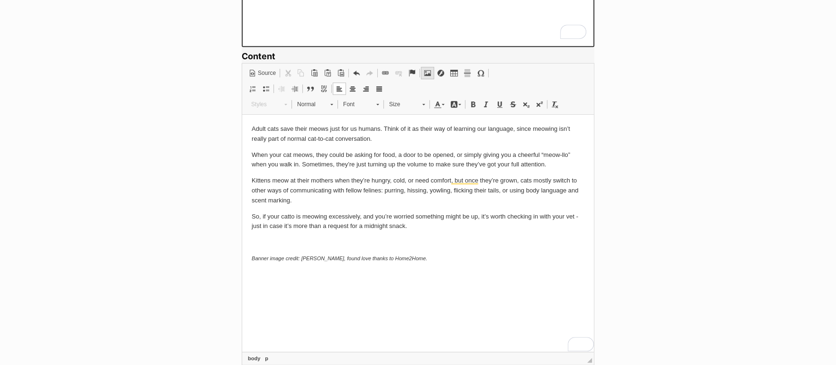
click at [426, 73] on span at bounding box center [428, 73] width 8 height 8
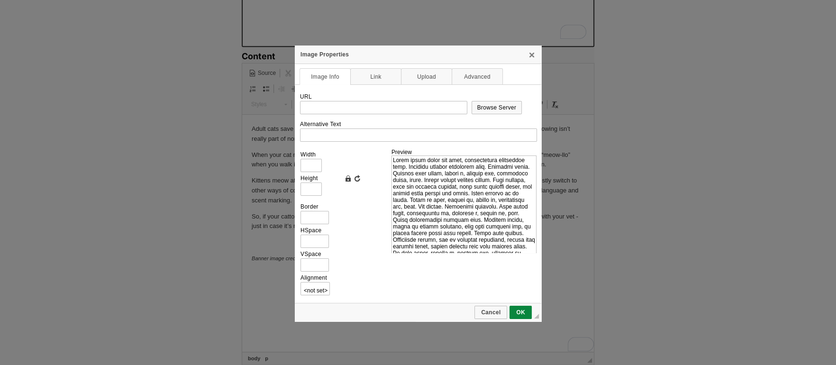
scroll to position [0, 0]
click at [417, 78] on link "Upload" at bounding box center [426, 76] width 51 height 17
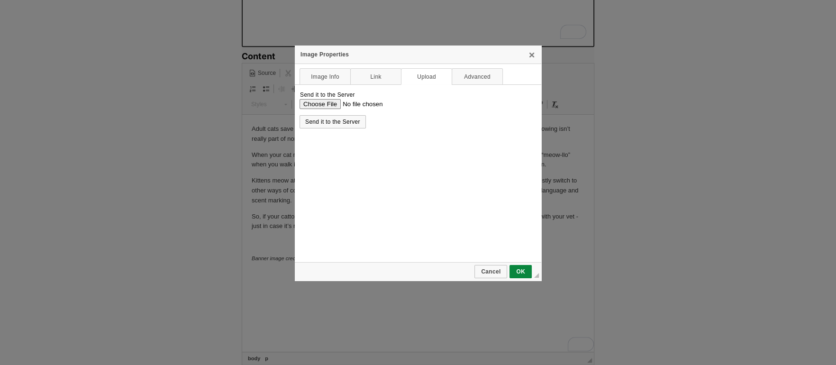
click at [331, 103] on input "Send it to the Server" at bounding box center [418, 104] width 237 height 10
type input "C:\fakepath\Poppy-1134394-H2H.jpg"
click at [352, 123] on span "Send it to the Server" at bounding box center [333, 122] width 64 height 7
type input "[URL][DOMAIN_NAME]"
type input "900"
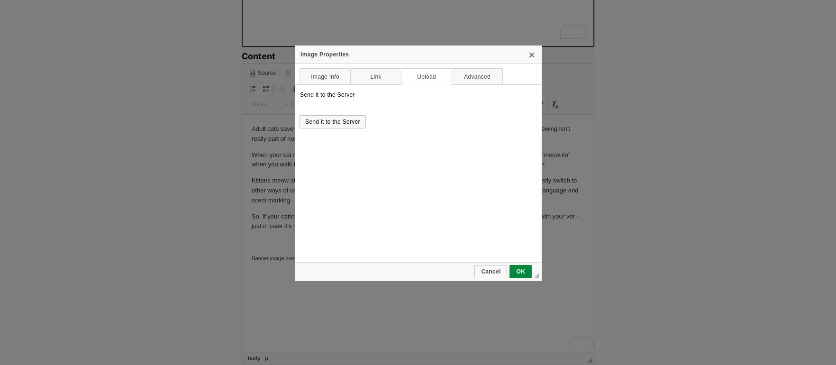
type input "1200"
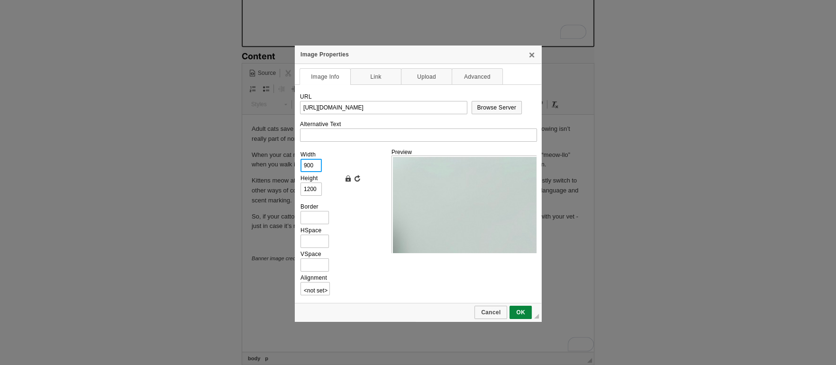
click at [320, 163] on input "900" at bounding box center [311, 165] width 21 height 13
type input "7"
type input "9"
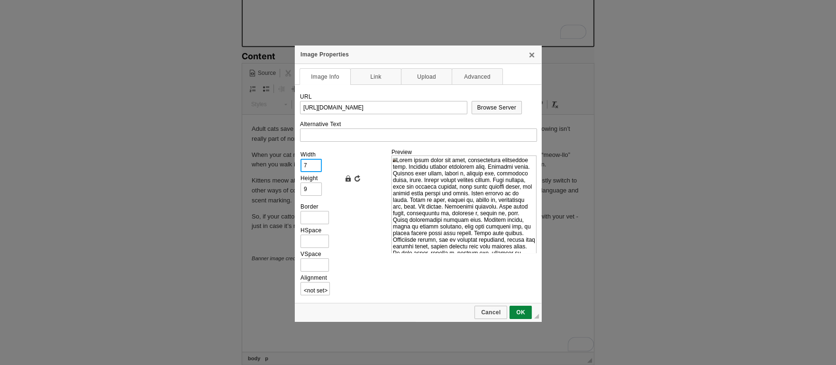
type input "70"
type input "93"
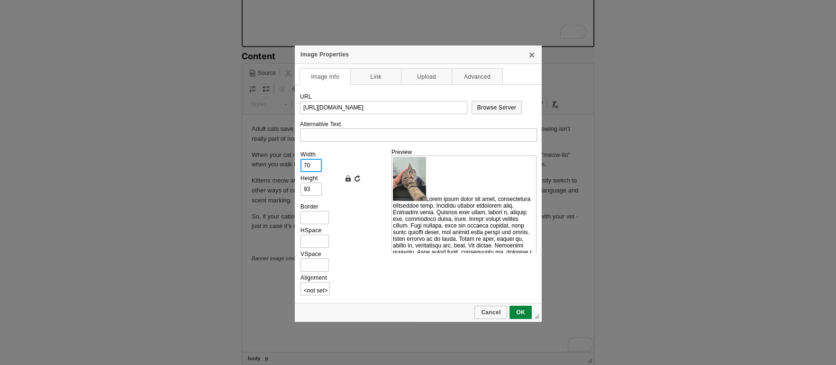
type input "700"
type input "933"
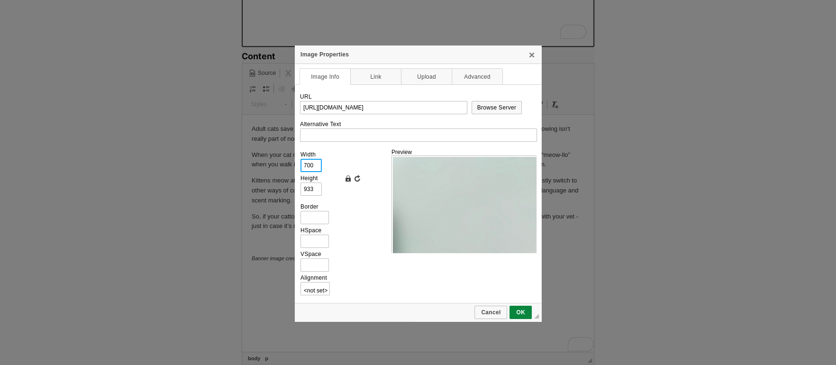
type input "700"
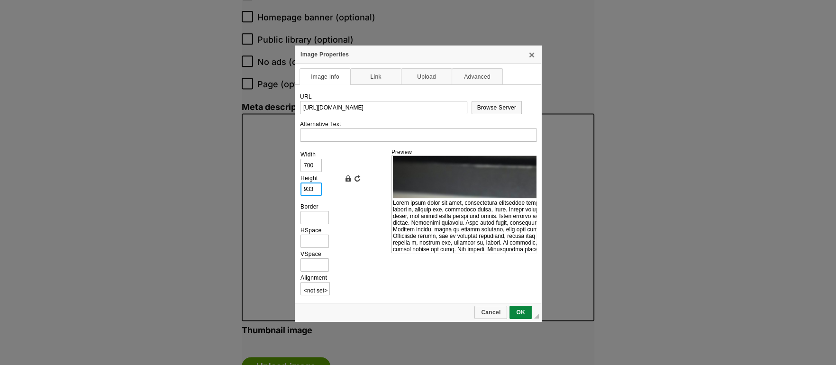
scroll to position [1362, 0]
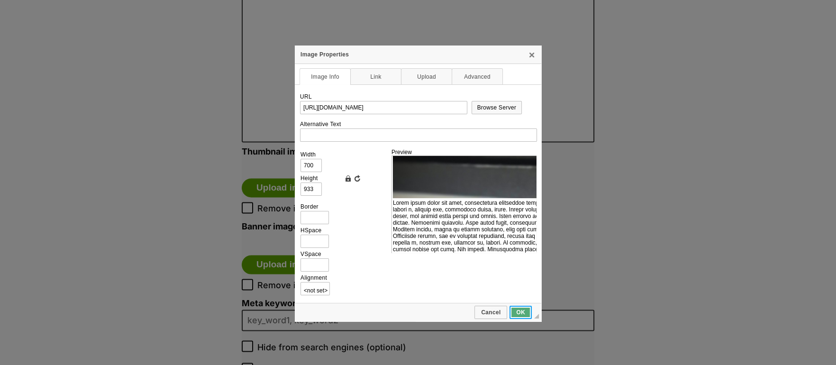
click at [522, 309] on span "OK" at bounding box center [521, 312] width 20 height 7
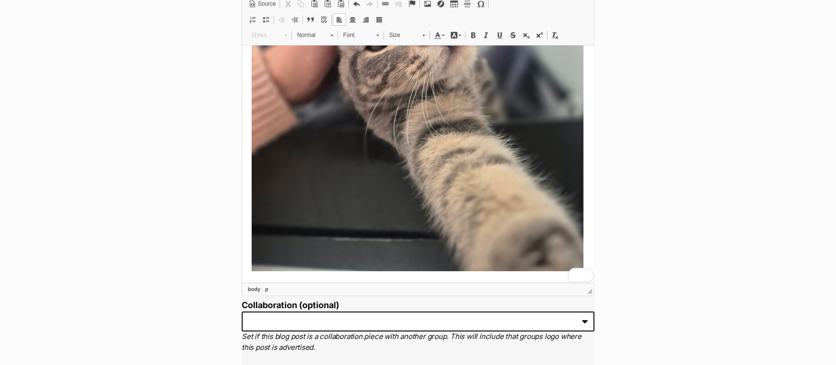
scroll to position [356, 0]
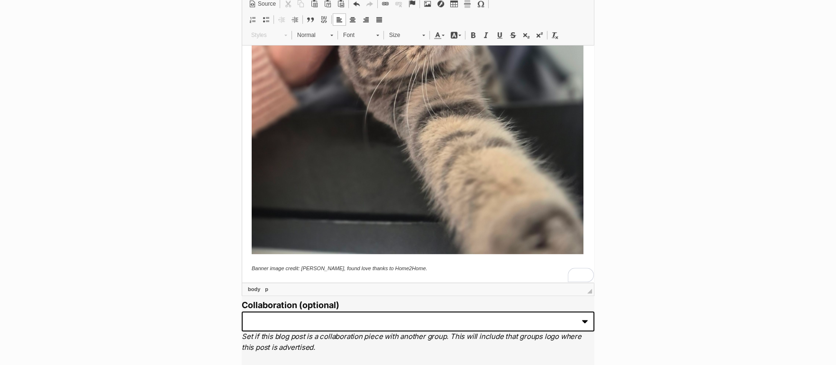
click at [319, 269] on span "Banner image credit: [PERSON_NAME], found love thanks to Home2Home." at bounding box center [340, 268] width 176 height 6
click at [423, 240] on img "To enrich screen reader interactions, please activate Accessibility in Grammarl…" at bounding box center [418, 32] width 332 height 442
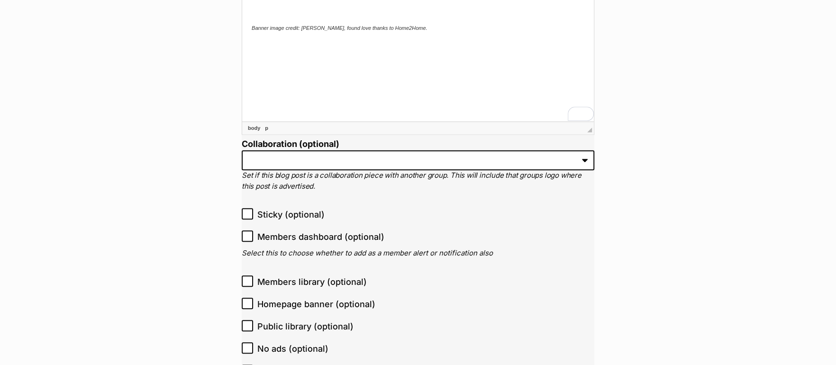
scroll to position [897, 0]
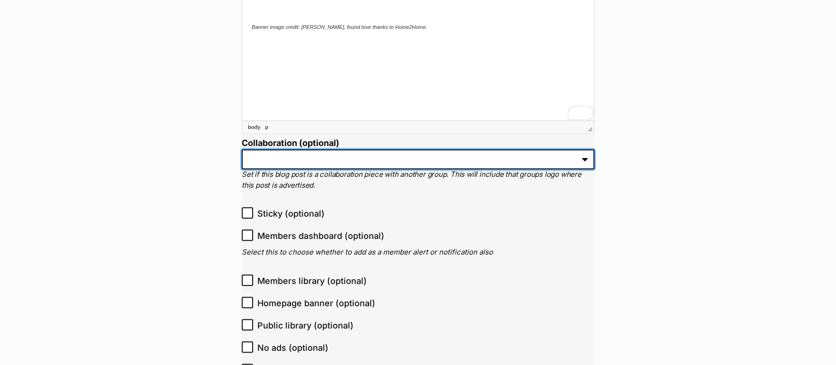
click at [341, 156] on select "Everyday pet insurance Pet circle" at bounding box center [418, 159] width 353 height 20
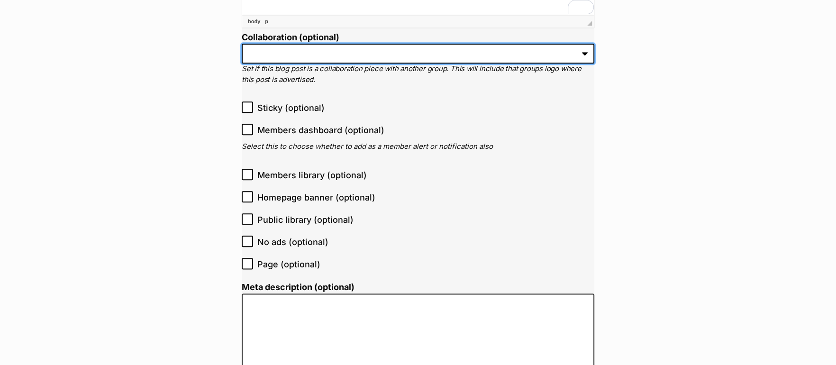
scroll to position [1004, 0]
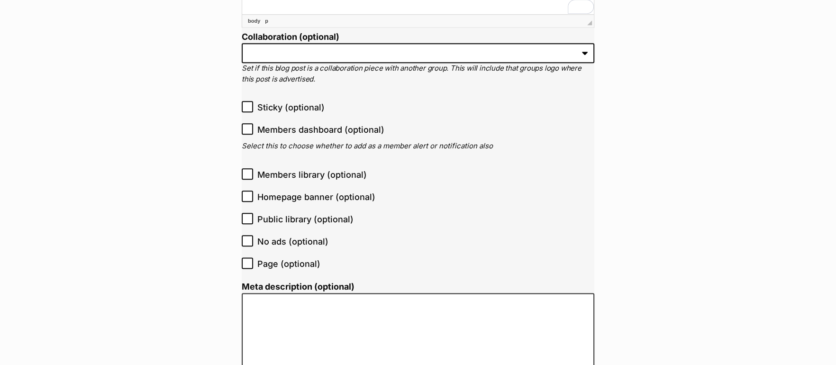
click at [247, 220] on icon at bounding box center [247, 218] width 7 height 7
click at [247, 220] on input "Public library (optional)" at bounding box center [247, 218] width 11 height 11
checkbox input "true"
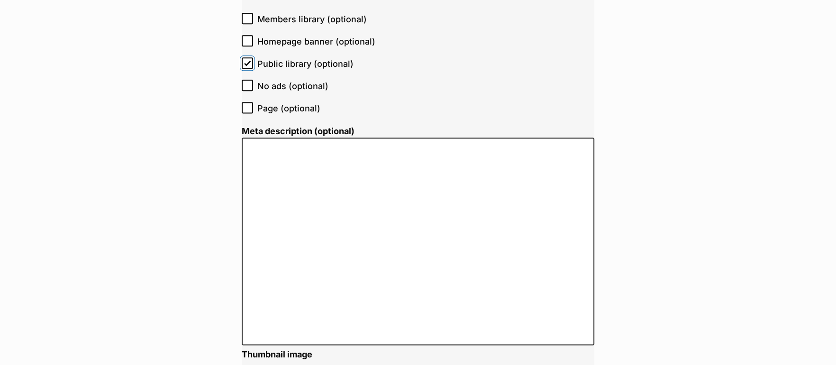
scroll to position [1094, 0]
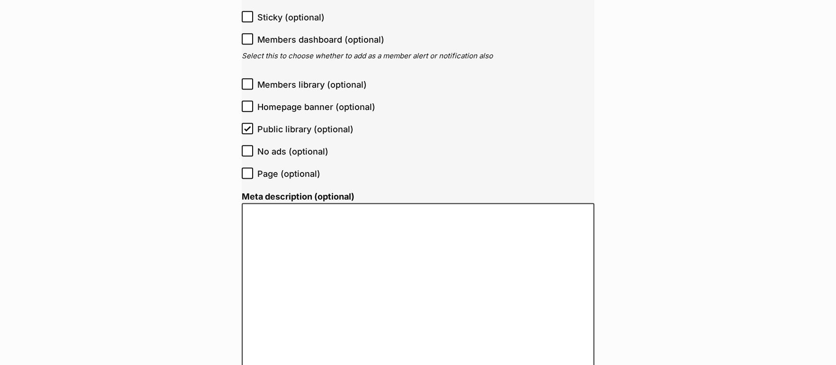
click at [249, 172] on icon at bounding box center [247, 173] width 7 height 7
click at [249, 172] on input "Page (optional)" at bounding box center [247, 172] width 11 height 11
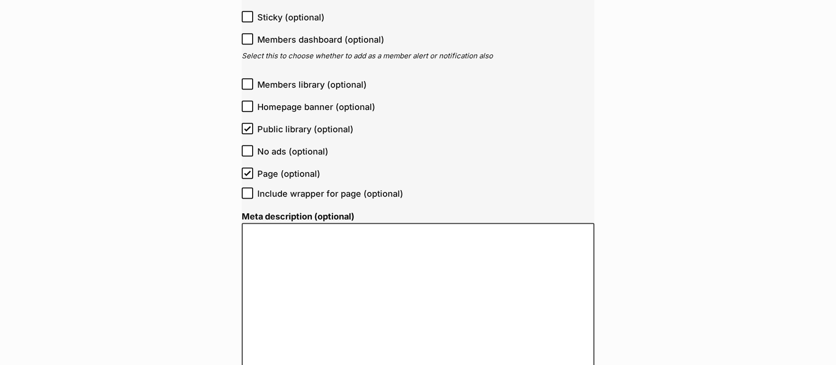
click at [248, 171] on icon at bounding box center [248, 173] width 6 height 4
click at [248, 171] on input "Page (optional)" at bounding box center [247, 172] width 11 height 11
checkbox input "false"
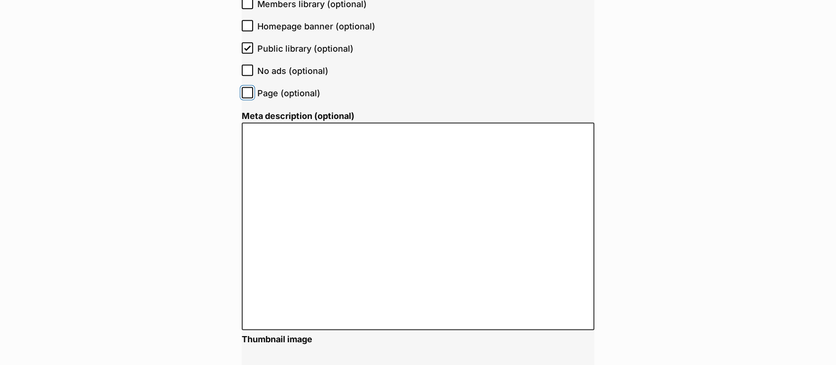
scroll to position [1187, 0]
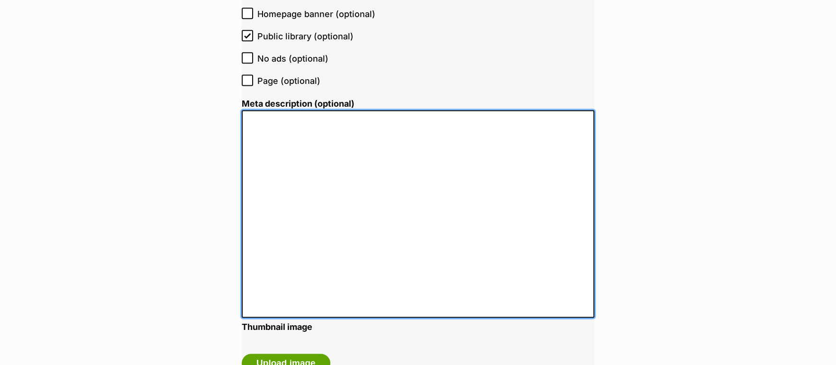
click at [337, 187] on textarea "Meta description (optional)" at bounding box center [418, 214] width 353 height 208
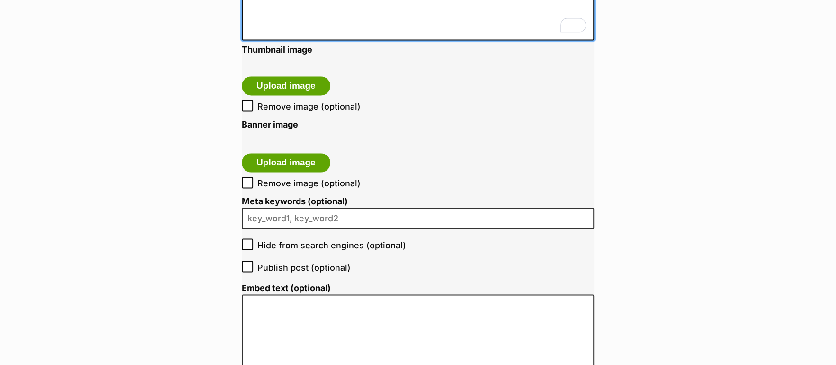
scroll to position [1477, 0]
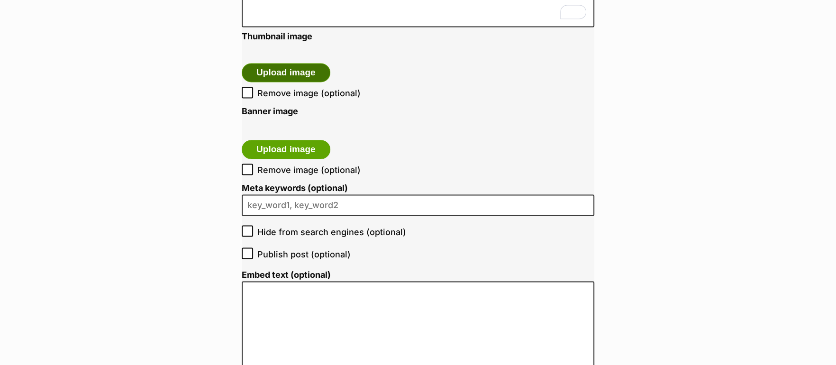
click at [298, 75] on button "Upload image" at bounding box center [286, 72] width 89 height 19
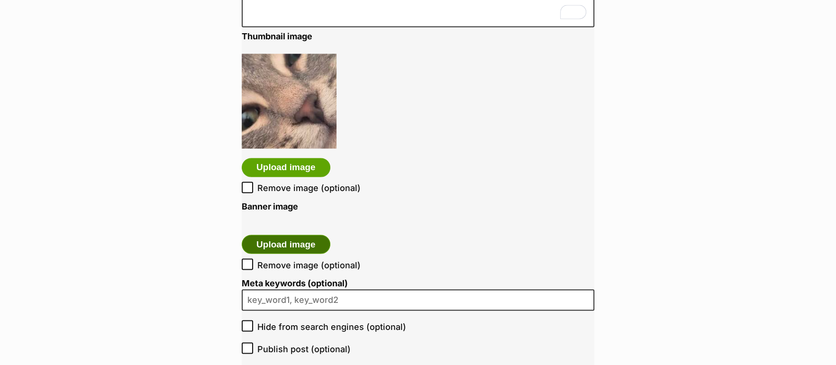
click at [279, 245] on button "Upload image" at bounding box center [286, 244] width 89 height 19
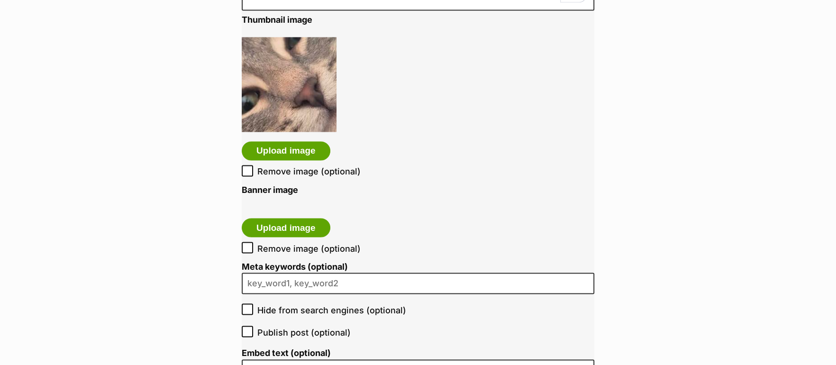
scroll to position [1495, 0]
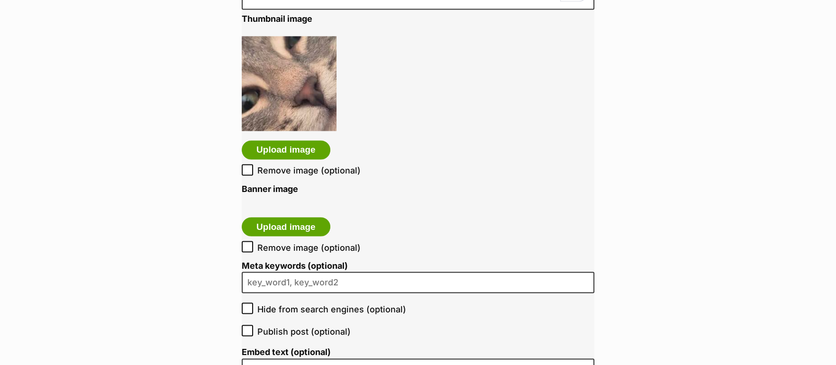
click at [313, 241] on span "Remove image (optional)" at bounding box center [308, 247] width 103 height 13
click at [253, 241] on input "Remove image (optional)" at bounding box center [247, 246] width 11 height 11
checkbox input "true"
click at [313, 223] on button "Upload image" at bounding box center [286, 226] width 89 height 19
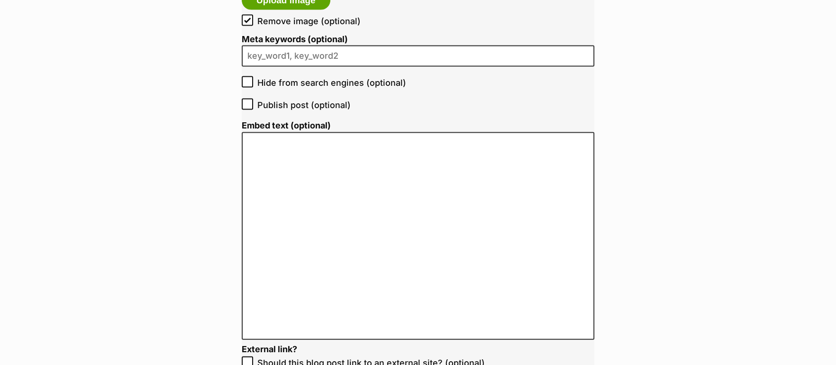
scroll to position [1847, 0]
click at [249, 98] on input "Publish post (optional)" at bounding box center [247, 103] width 11 height 11
checkbox input "true"
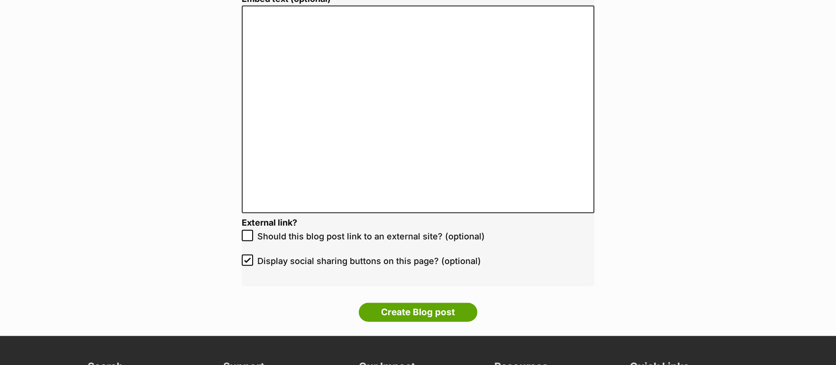
scroll to position [1973, 0]
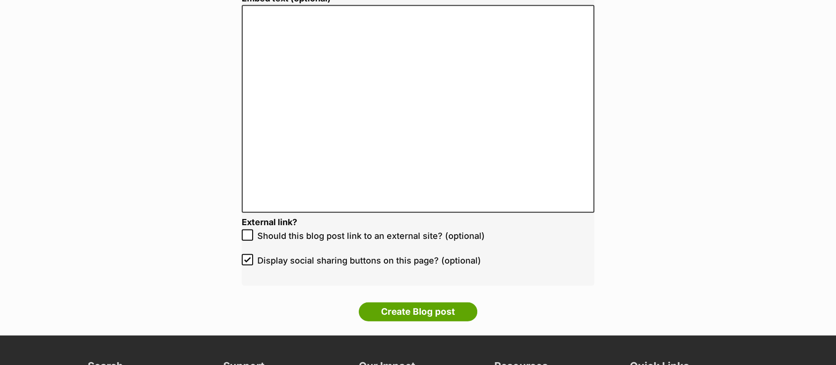
click at [250, 235] on icon at bounding box center [247, 235] width 7 height 7
click at [250, 235] on input "Should this blog post link to an external site? (optional)" at bounding box center [247, 234] width 11 height 11
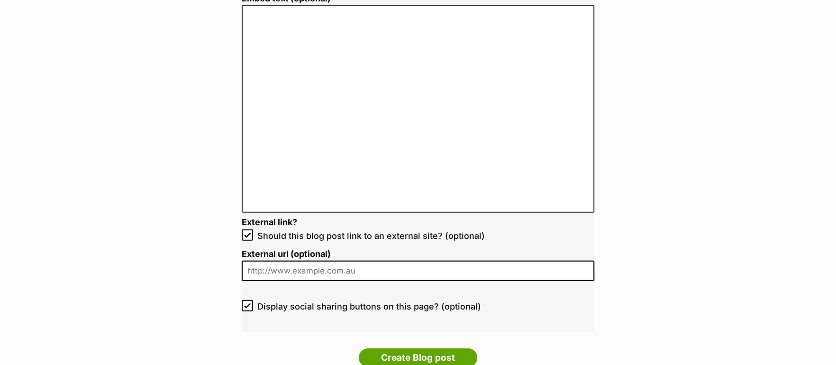
click at [246, 233] on icon at bounding box center [247, 235] width 7 height 7
click at [246, 233] on input "Should this blog post link to an external site? (optional)" at bounding box center [247, 234] width 11 height 11
checkbox input "false"
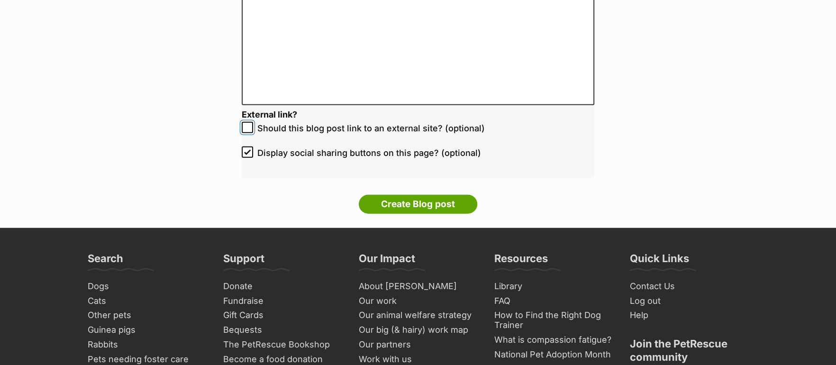
scroll to position [2082, 0]
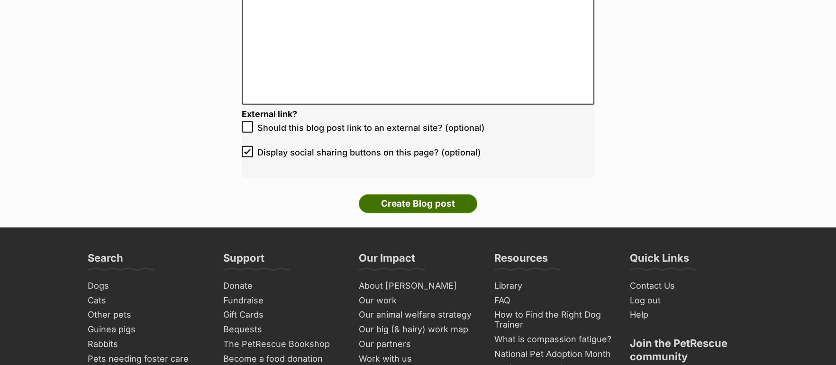
click at [437, 201] on input "Create Blog post" at bounding box center [418, 203] width 119 height 19
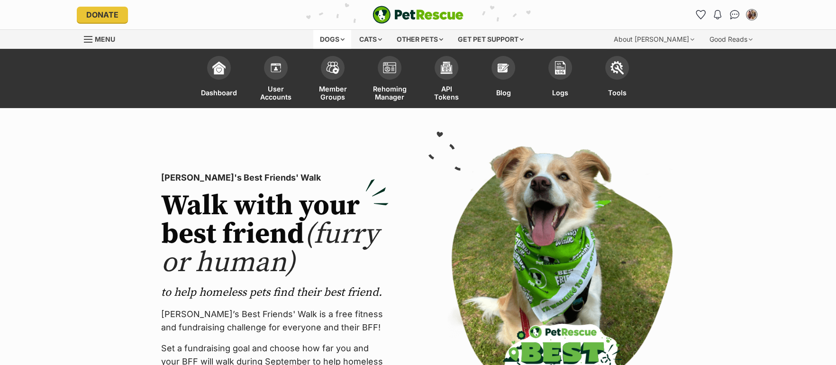
click at [326, 38] on div "Dogs" at bounding box center [332, 39] width 38 height 19
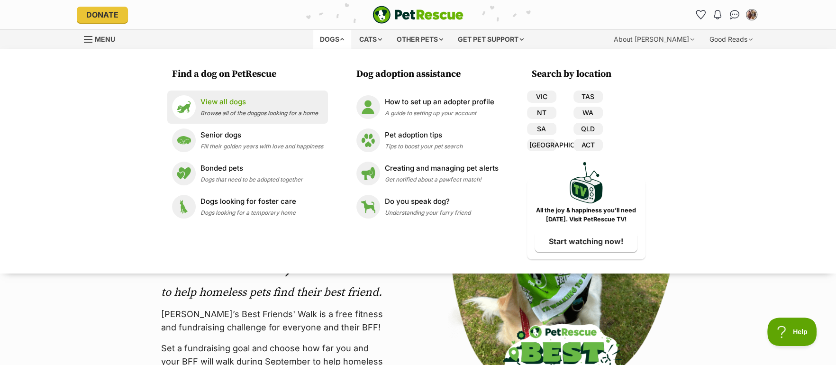
click at [232, 98] on p "View all dogs" at bounding box center [260, 102] width 118 height 11
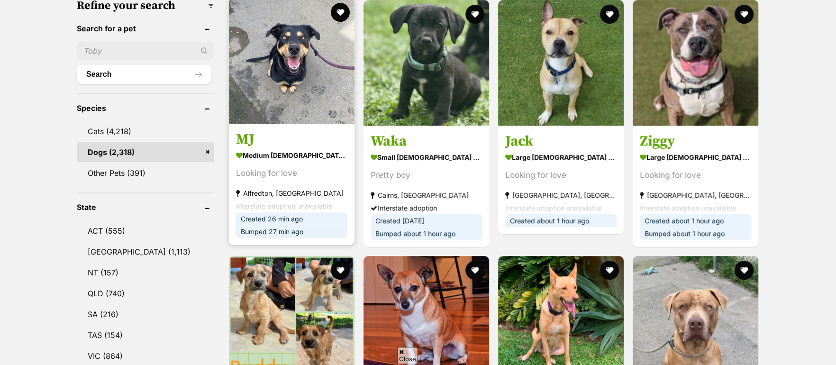
scroll to position [283, 0]
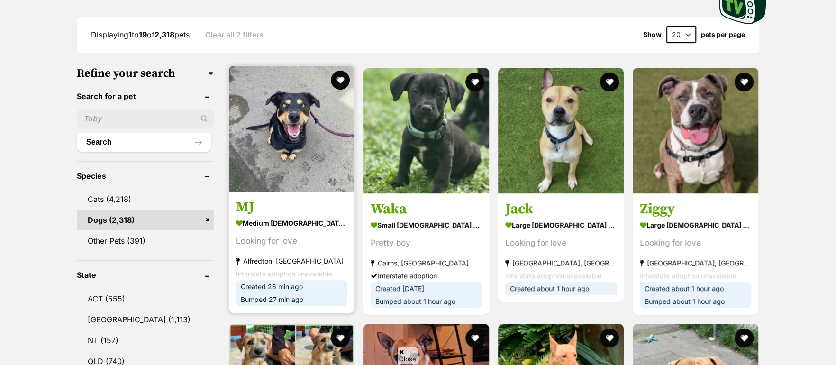
click at [286, 129] on img at bounding box center [292, 129] width 126 height 126
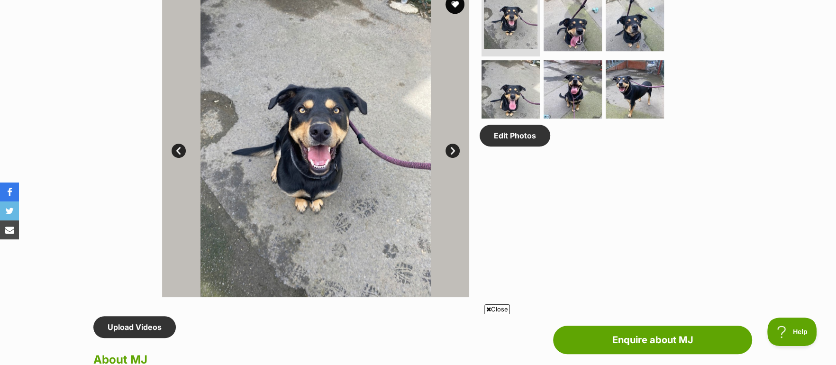
scroll to position [449, 0]
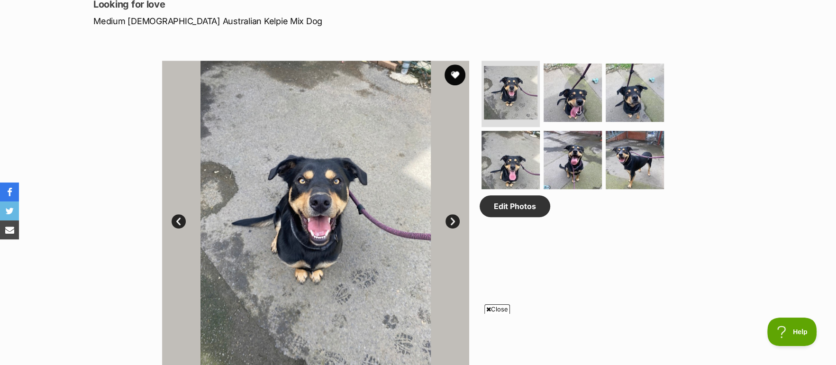
click at [457, 73] on button "favourite" at bounding box center [455, 74] width 21 height 21
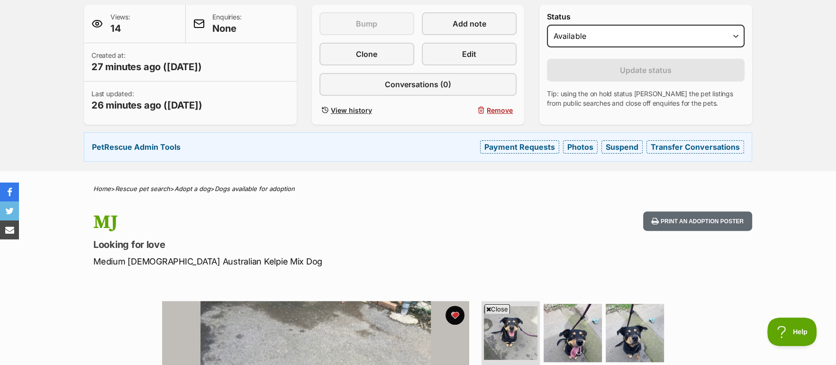
scroll to position [0, 0]
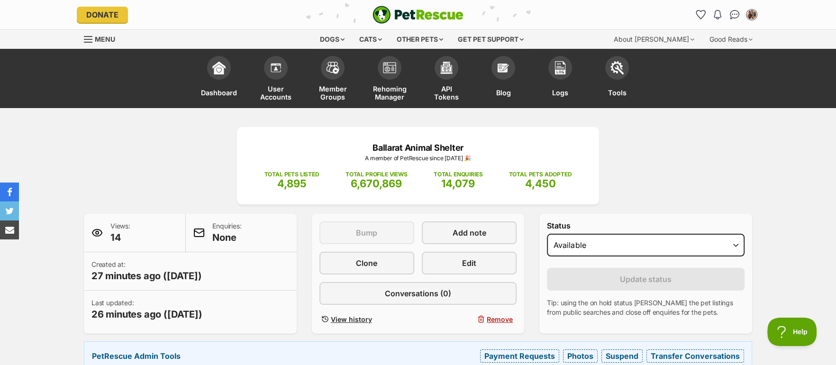
click at [442, 17] on img "PetRescue" at bounding box center [418, 15] width 91 height 18
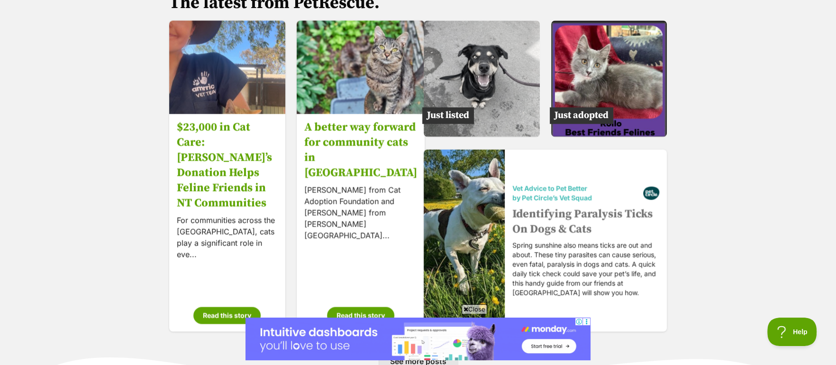
scroll to position [1596, 0]
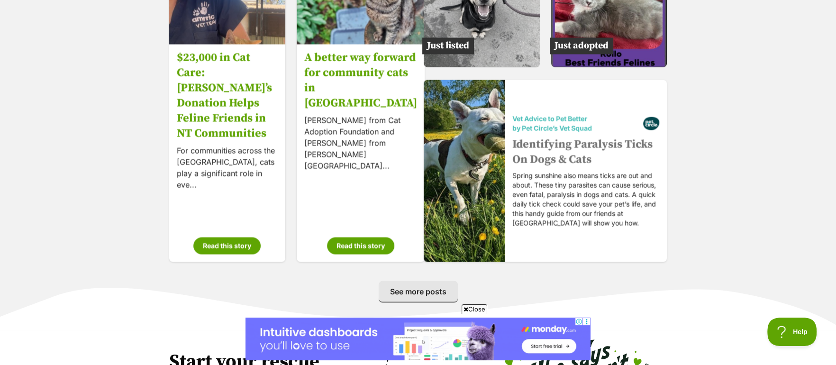
click at [478, 307] on span "Close" at bounding box center [475, 308] width 26 height 9
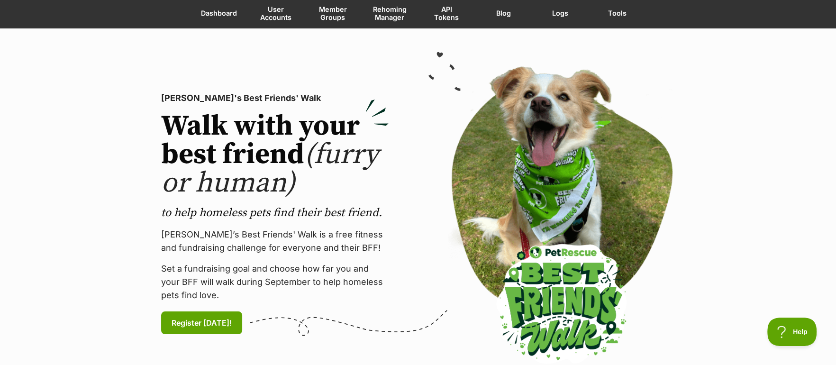
scroll to position [0, 0]
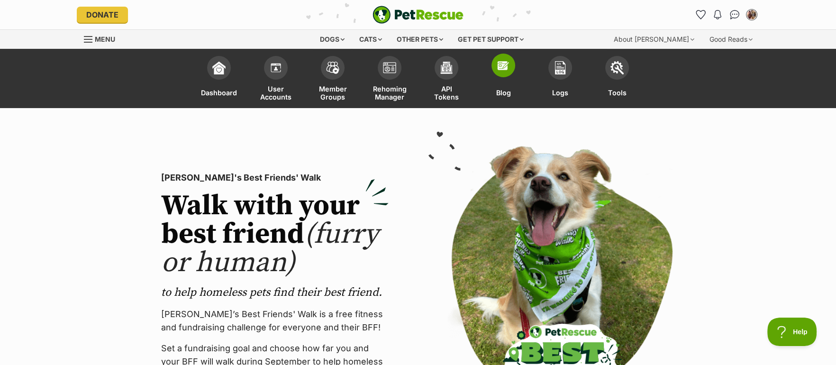
click at [504, 74] on span at bounding box center [504, 66] width 24 height 24
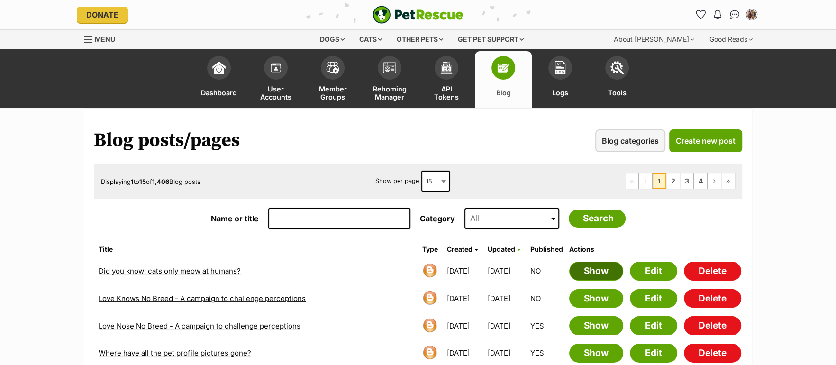
click at [596, 271] on link "Show" at bounding box center [596, 271] width 54 height 19
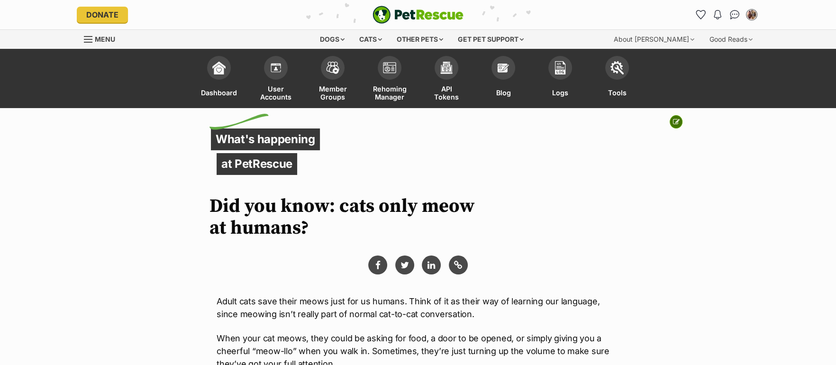
click at [678, 119] on icon at bounding box center [676, 122] width 7 height 7
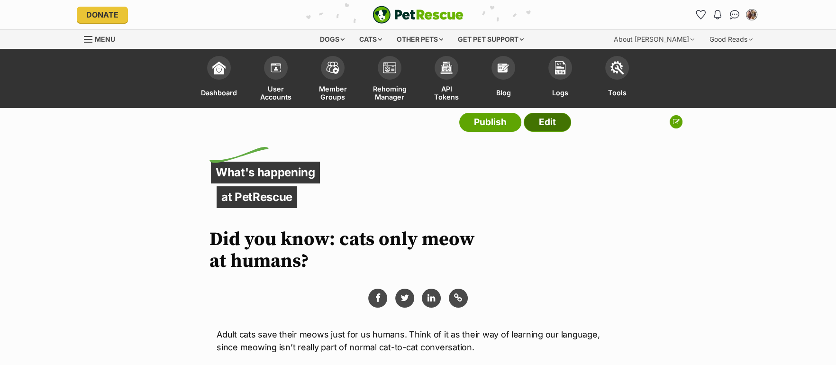
click at [546, 126] on link "Edit" at bounding box center [547, 122] width 47 height 19
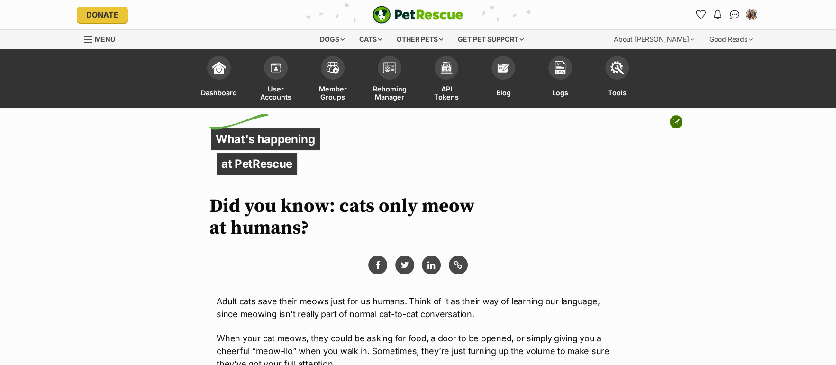
click at [676, 123] on icon at bounding box center [676, 122] width 7 height 7
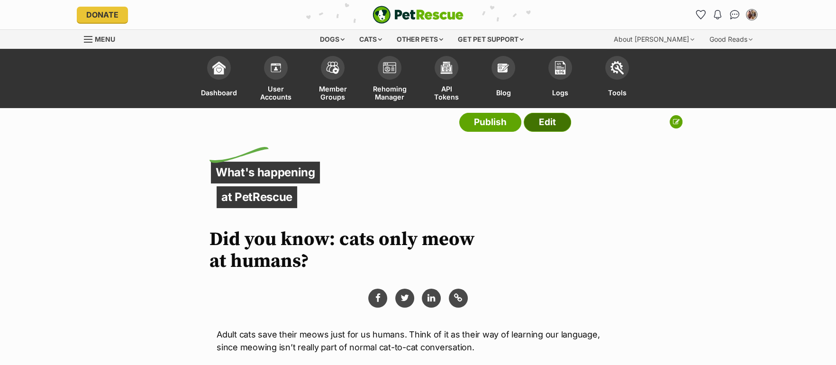
click at [548, 119] on link "Edit" at bounding box center [547, 122] width 47 height 19
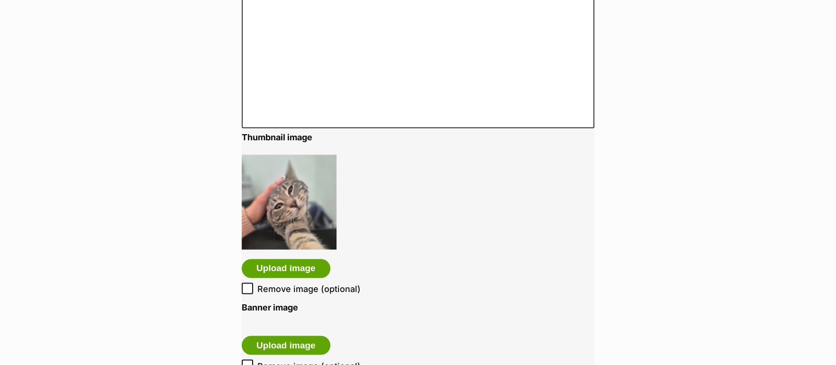
scroll to position [1511, 0]
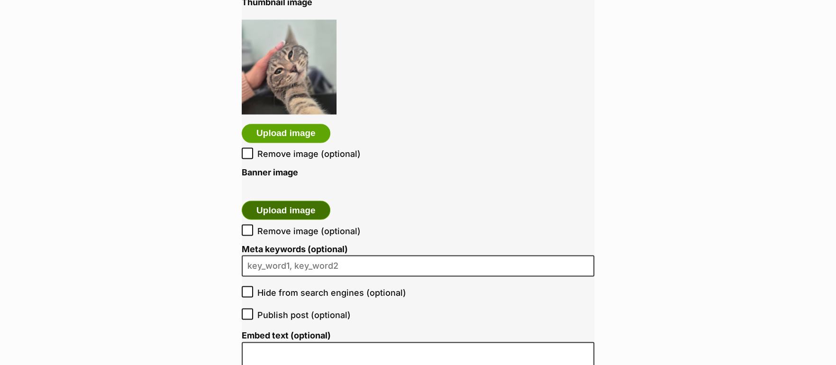
click at [284, 211] on button "Upload image" at bounding box center [286, 210] width 89 height 19
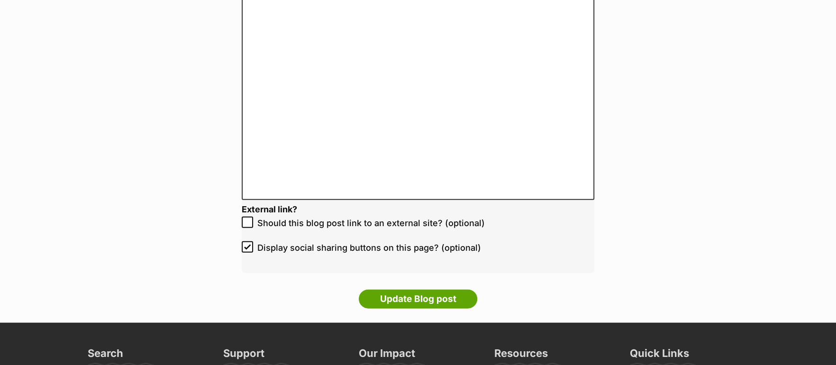
scroll to position [2113, 0]
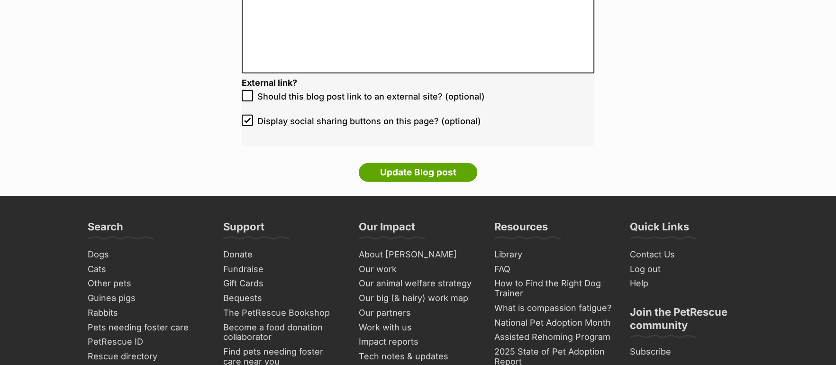
click at [420, 180] on li "Update Blog post" at bounding box center [418, 175] width 353 height 24
click at [424, 168] on input "Update Blog post" at bounding box center [418, 172] width 119 height 19
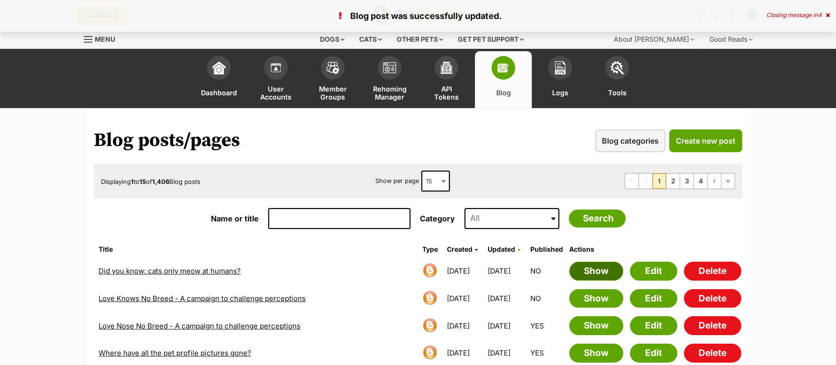
click at [580, 270] on link "Show" at bounding box center [596, 271] width 54 height 19
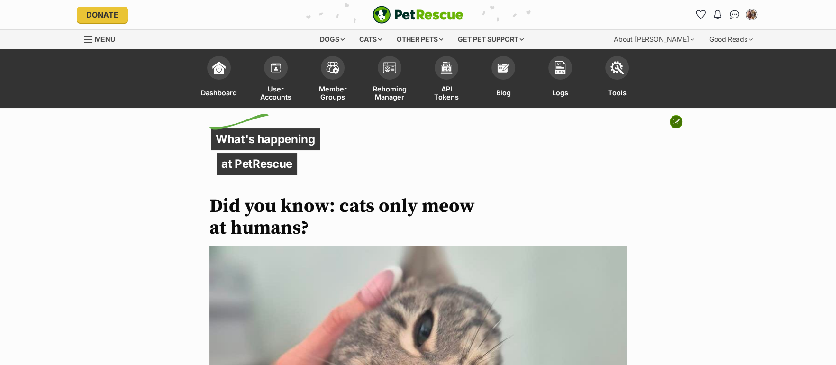
click at [675, 127] on button at bounding box center [676, 121] width 13 height 13
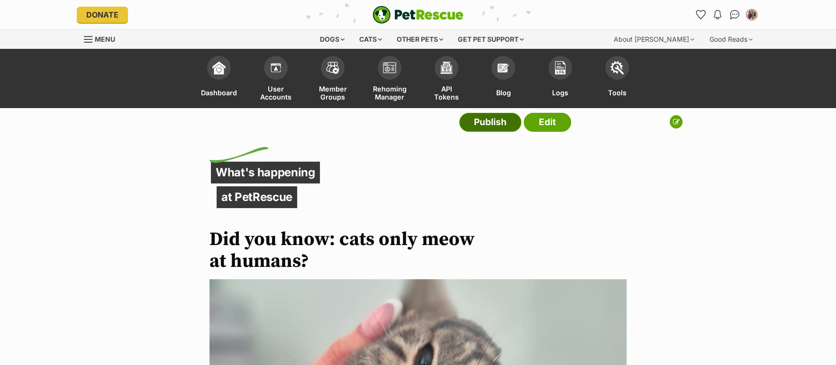
click at [497, 122] on link "Publish" at bounding box center [490, 122] width 62 height 19
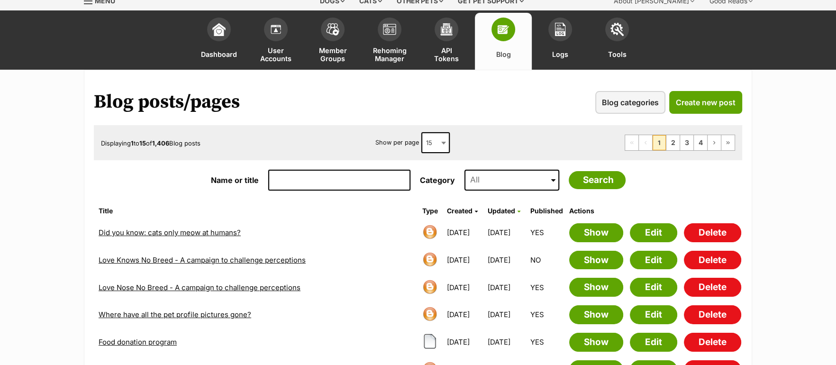
scroll to position [40, 0]
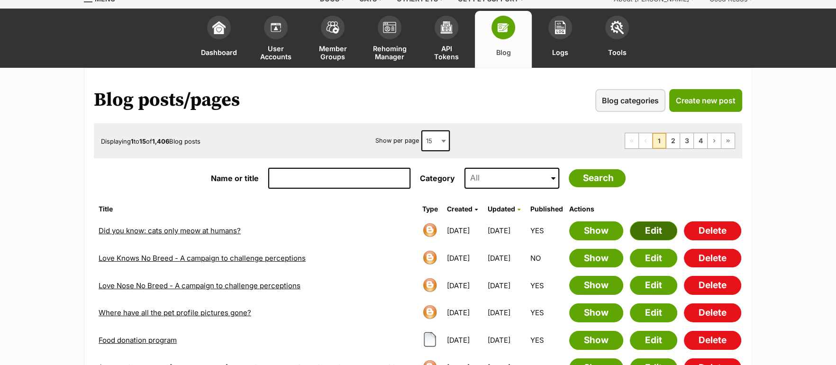
click at [645, 232] on link "Edit" at bounding box center [653, 230] width 47 height 19
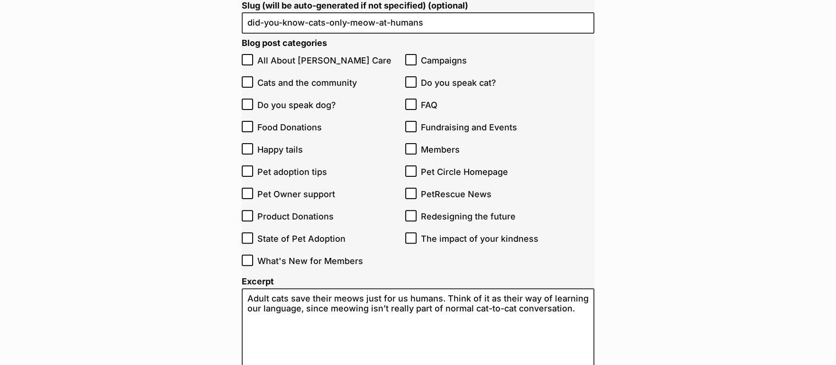
scroll to position [218, 0]
click at [411, 82] on icon at bounding box center [411, 81] width 7 height 7
click at [411, 82] on input "Do you speak cat?" at bounding box center [410, 80] width 11 height 11
checkbox input "true"
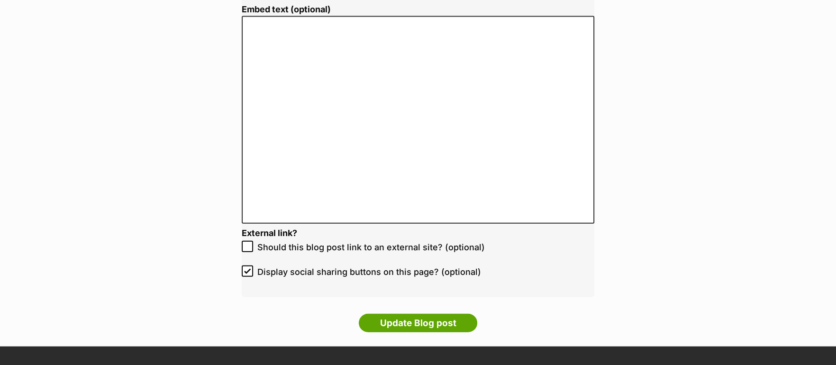
scroll to position [2007, 0]
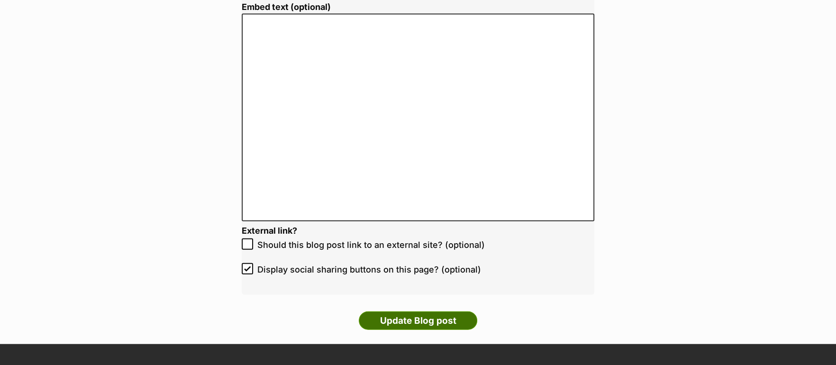
click at [400, 319] on input "Update Blog post" at bounding box center [418, 320] width 119 height 19
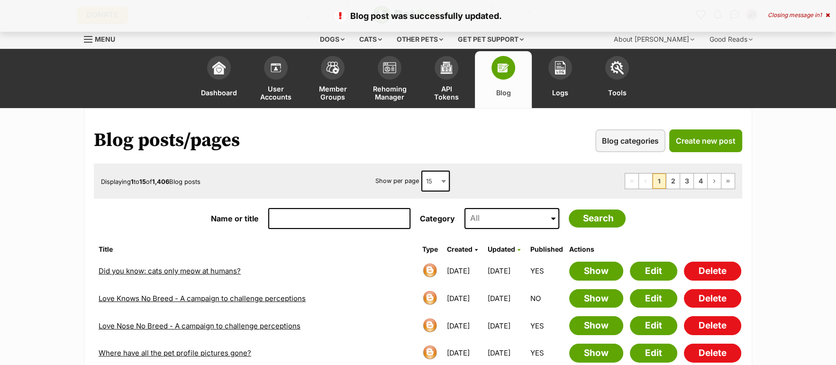
click at [803, 18] on div "Closing message in 1" at bounding box center [799, 15] width 62 height 7
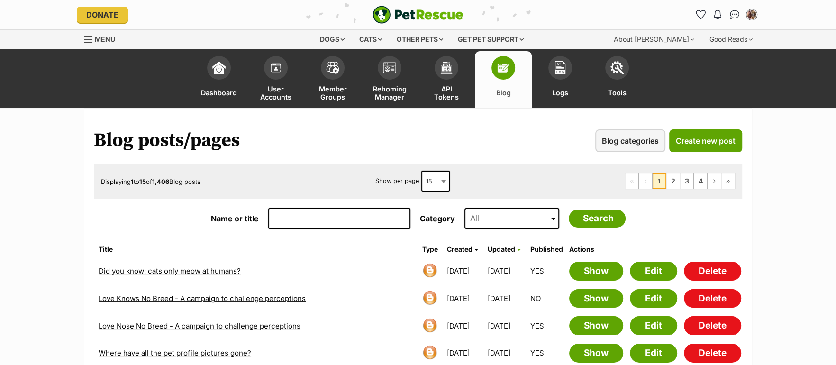
click at [427, 18] on img "PetRescue" at bounding box center [418, 15] width 91 height 18
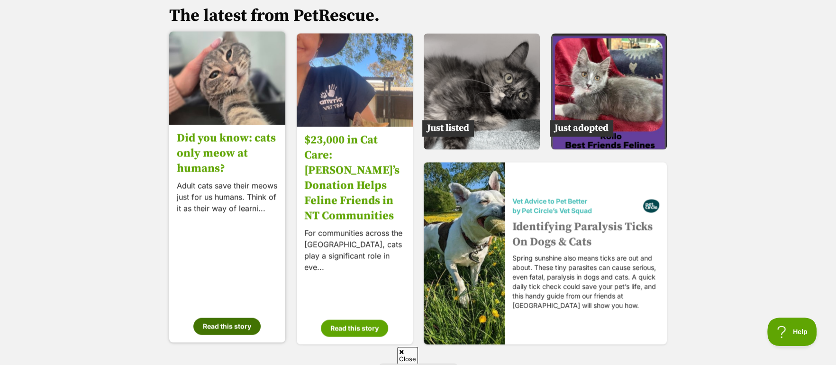
click at [247, 318] on button "Read this story" at bounding box center [226, 326] width 67 height 17
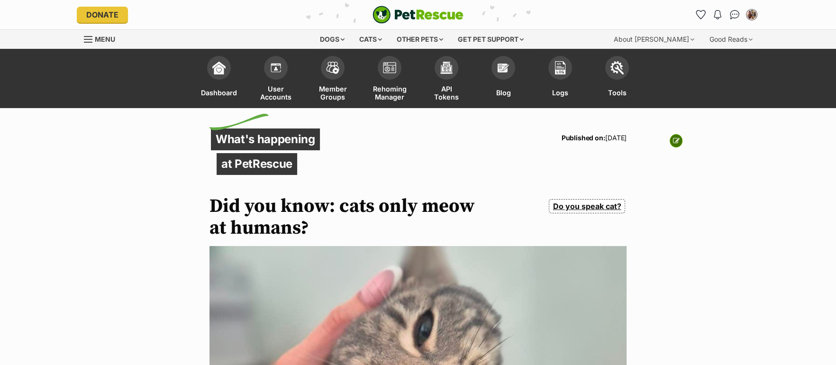
click at [670, 142] on link at bounding box center [676, 140] width 13 height 13
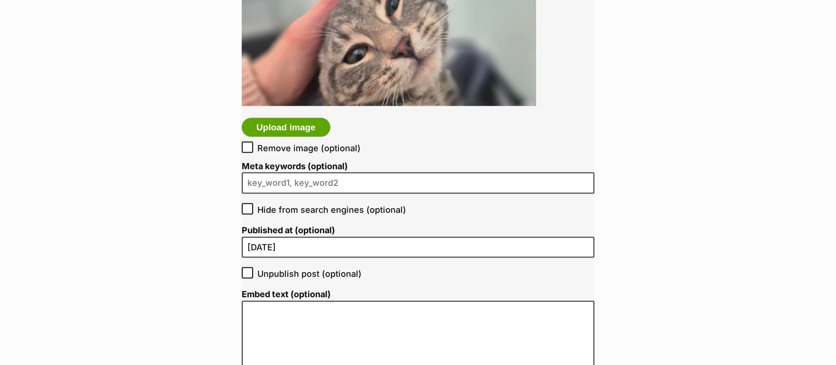
scroll to position [1752, 0]
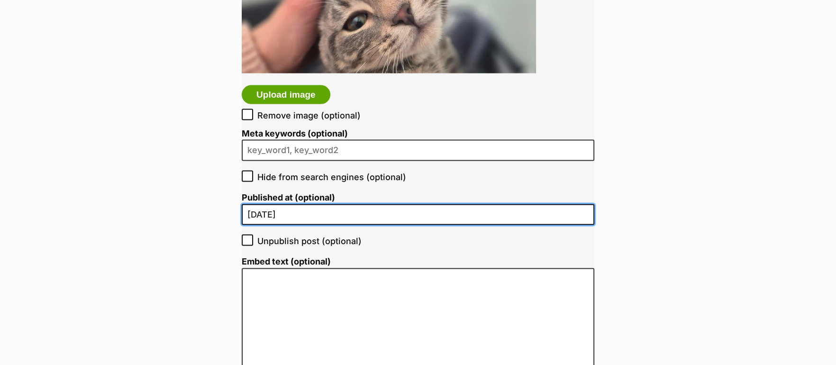
click at [287, 220] on input "[DATE]" at bounding box center [418, 214] width 353 height 21
click at [305, 218] on input "24/09/2025" at bounding box center [418, 214] width 353 height 21
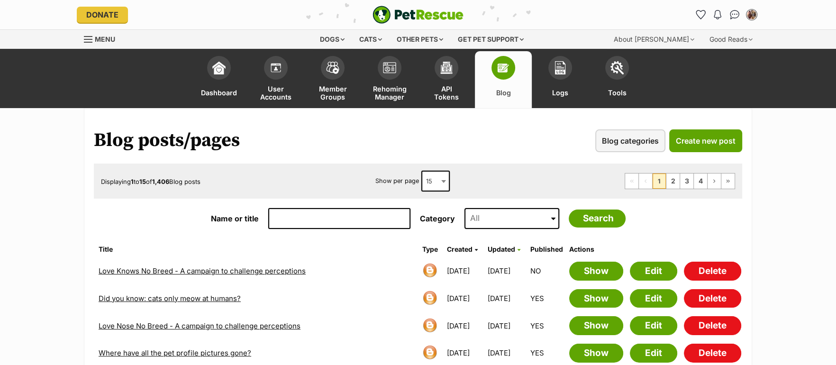
click at [449, 247] on span "Created" at bounding box center [460, 249] width 26 height 8
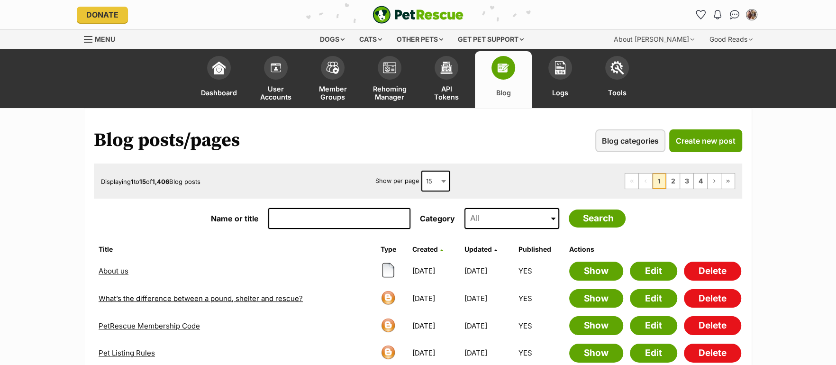
click at [427, 249] on link "Created" at bounding box center [427, 249] width 31 height 8
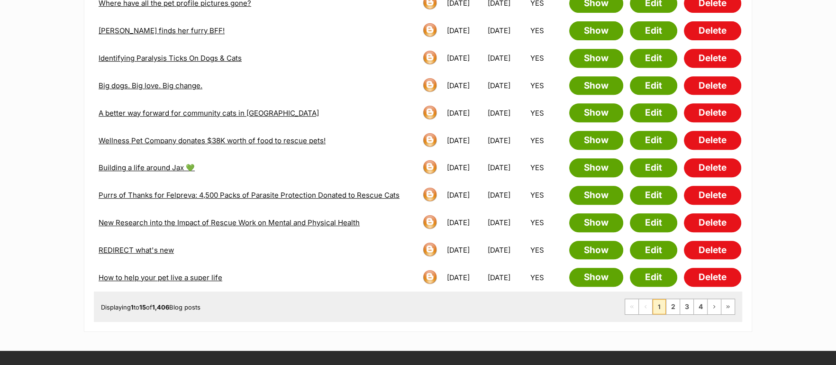
scroll to position [380, 0]
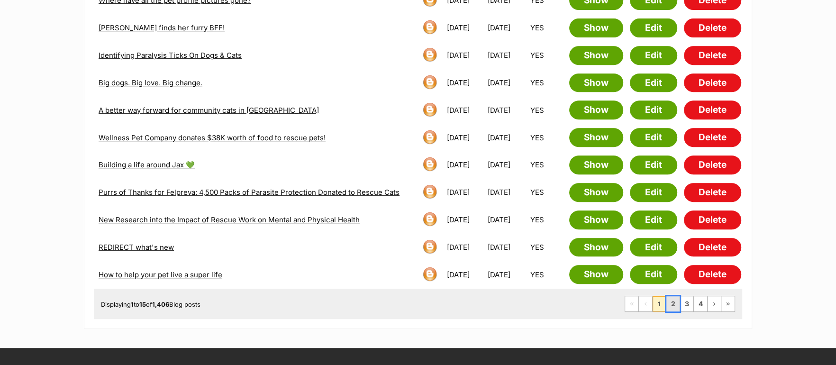
click at [678, 298] on link "2" at bounding box center [673, 303] width 13 height 15
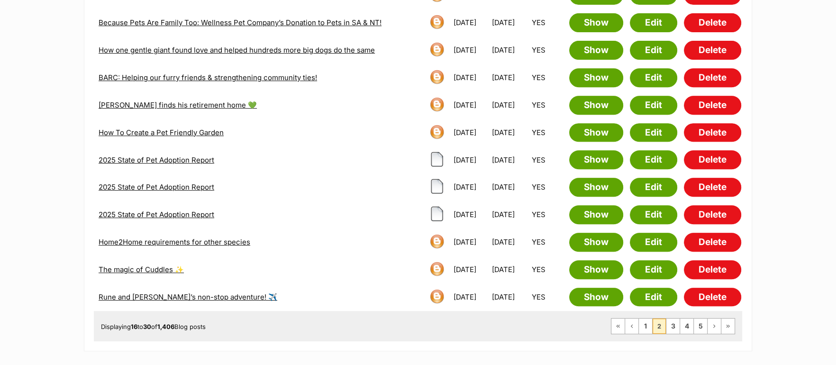
scroll to position [361, 0]
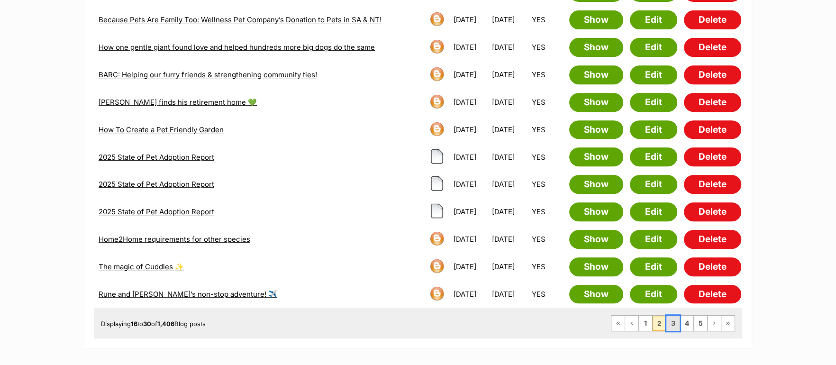
click at [675, 322] on link "3" at bounding box center [673, 323] width 13 height 15
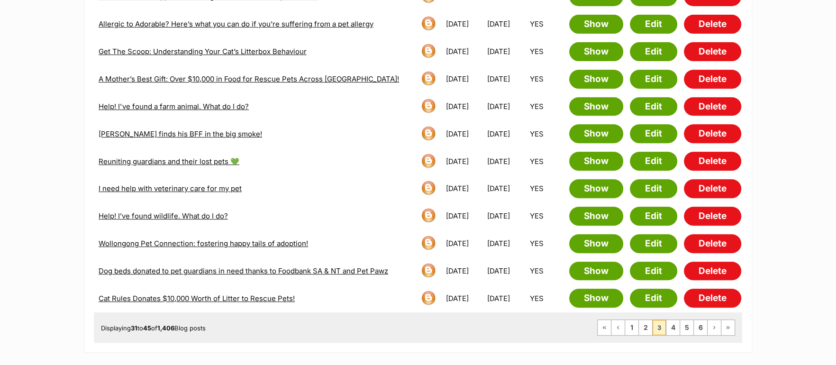
scroll to position [371, 0]
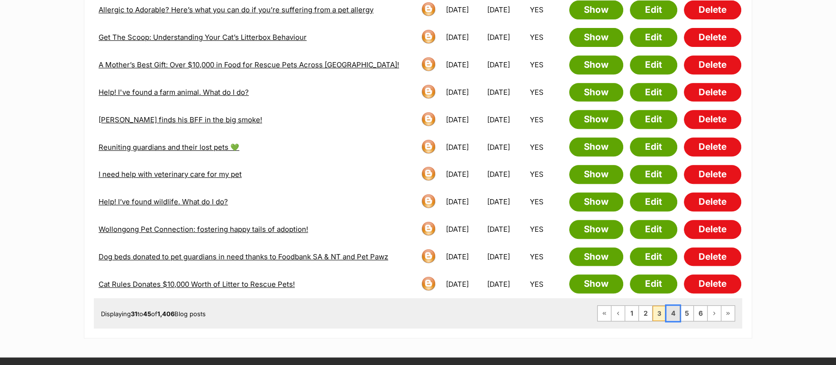
click at [674, 307] on link "4" at bounding box center [673, 313] width 13 height 15
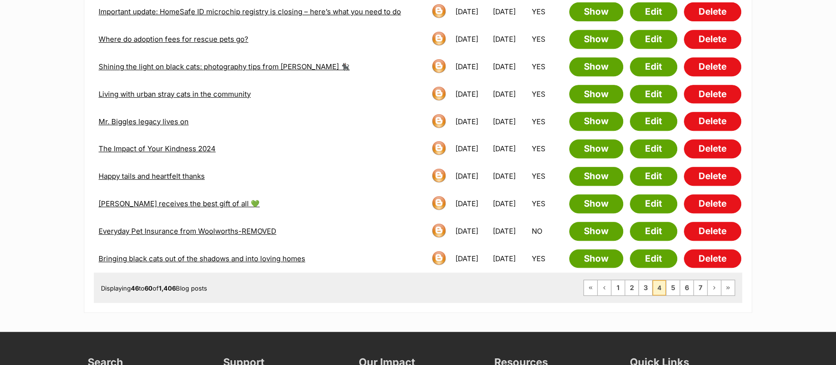
scroll to position [400, 0]
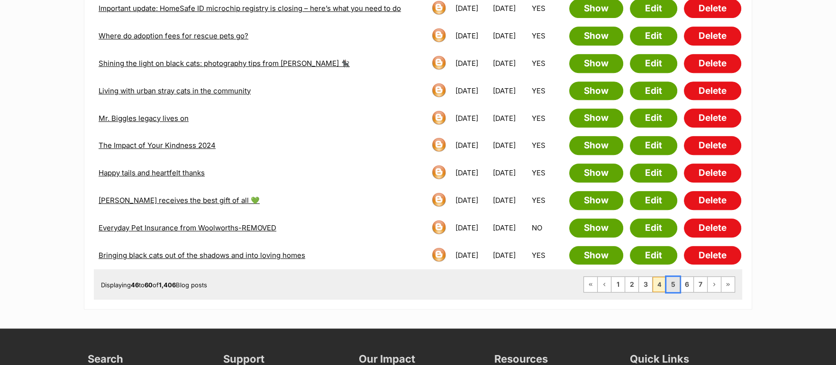
click at [674, 280] on link "5" at bounding box center [673, 284] width 13 height 15
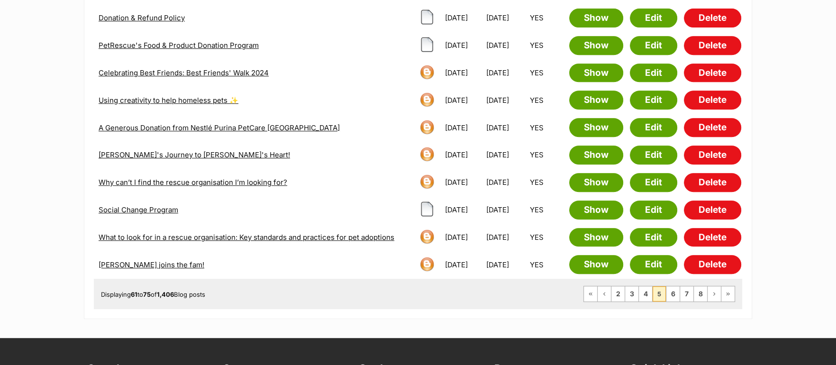
scroll to position [392, 0]
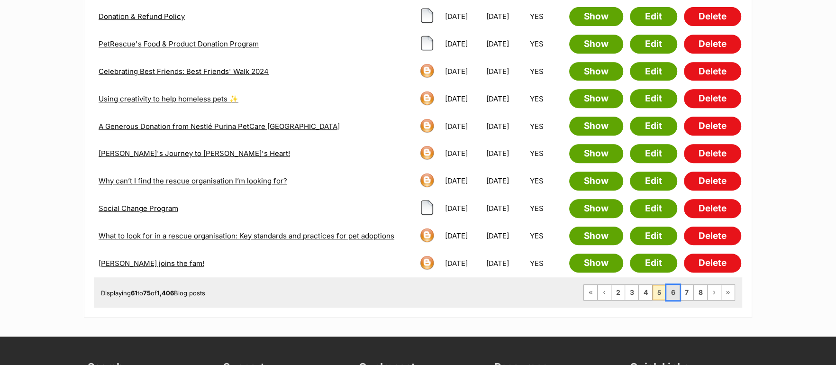
click at [675, 287] on link "6" at bounding box center [673, 292] width 13 height 15
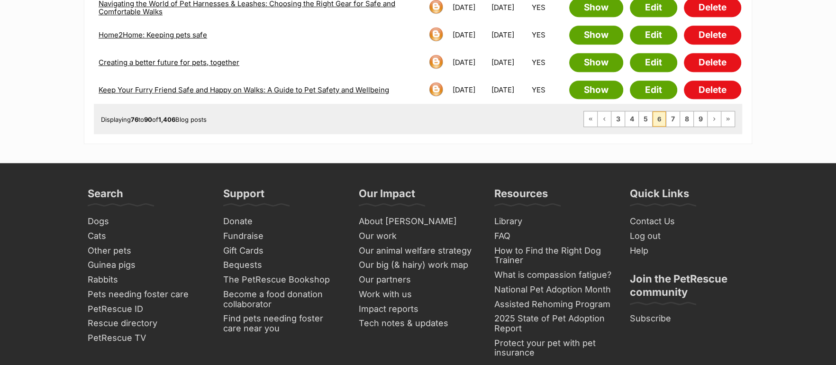
scroll to position [577, 0]
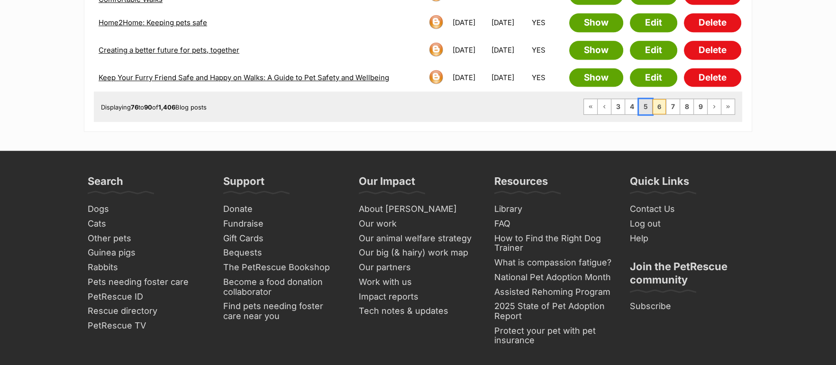
click at [647, 101] on link "5" at bounding box center [645, 106] width 13 height 15
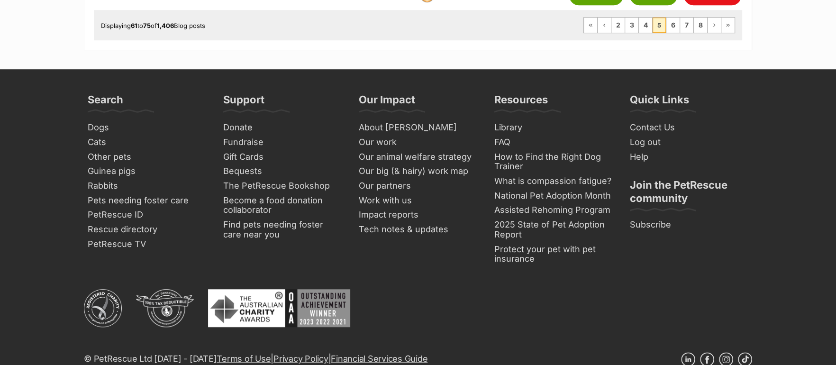
scroll to position [611, 0]
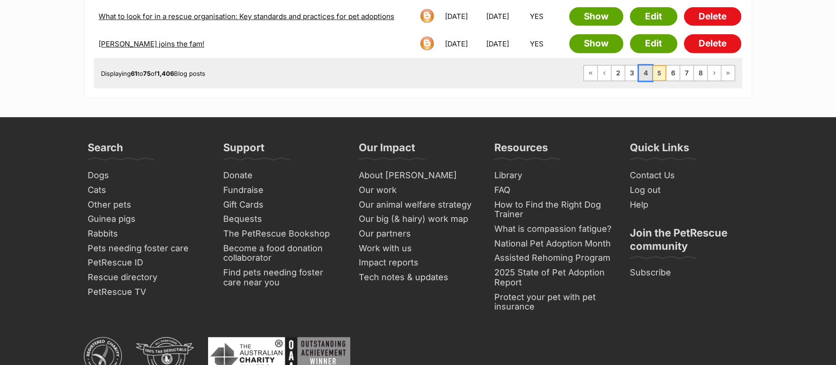
click at [646, 67] on link "4" at bounding box center [645, 72] width 13 height 15
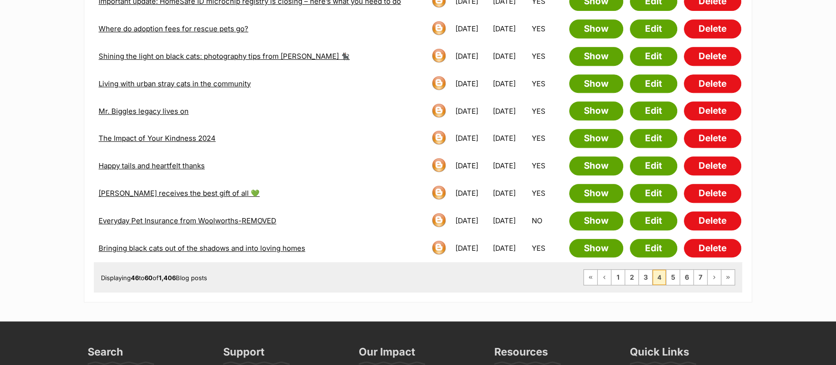
scroll to position [412, 0]
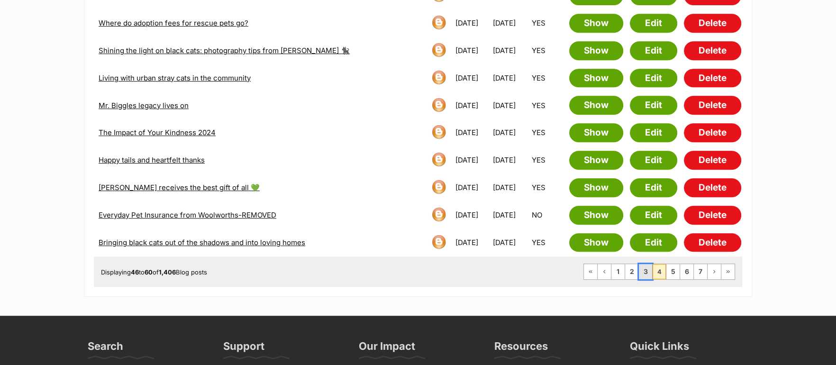
click at [642, 265] on link "3" at bounding box center [645, 271] width 13 height 15
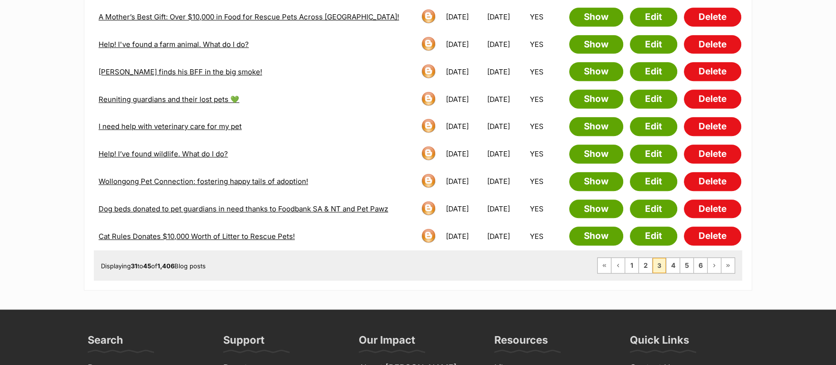
scroll to position [495, 0]
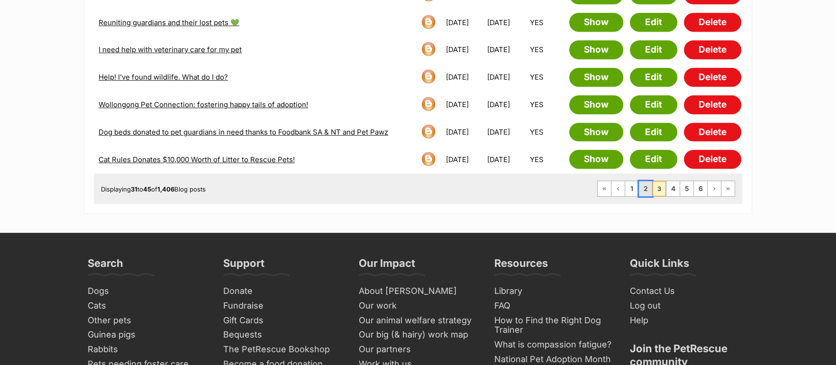
click at [643, 183] on link "2" at bounding box center [645, 188] width 13 height 15
